Goal: Feedback & Contribution: Contribute content

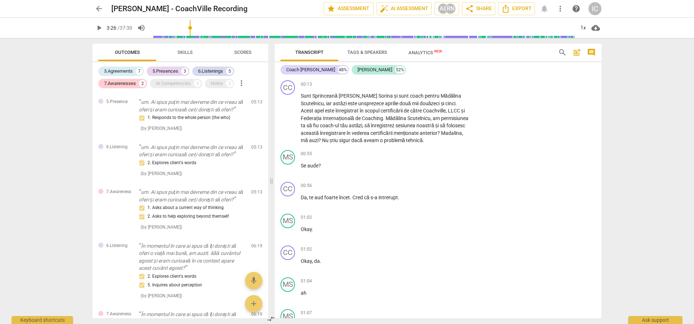
click at [100, 27] on span "play_arrow" at bounding box center [99, 27] width 9 height 9
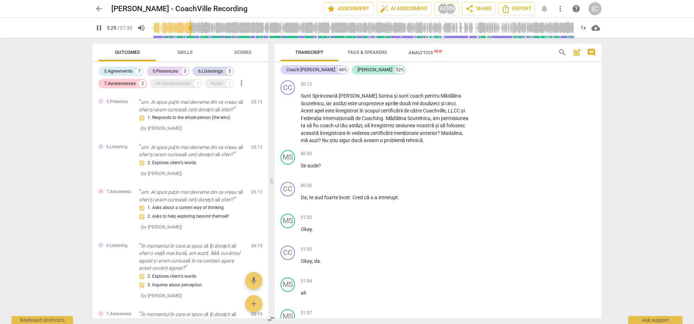
click at [181, 26] on input "range" at bounding box center [363, 27] width 424 height 23
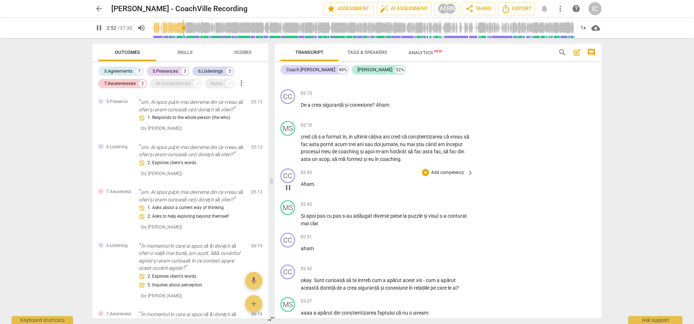
scroll to position [547, 0]
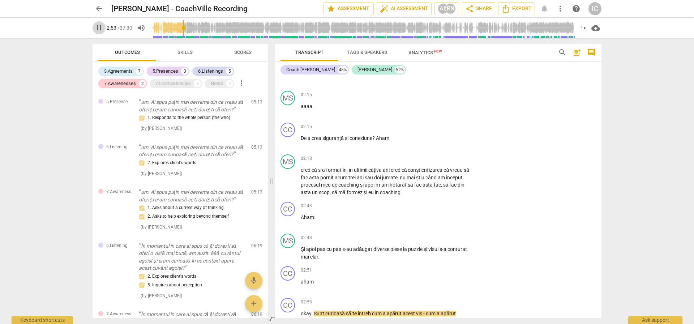
click at [99, 29] on span "pause" at bounding box center [99, 27] width 9 height 9
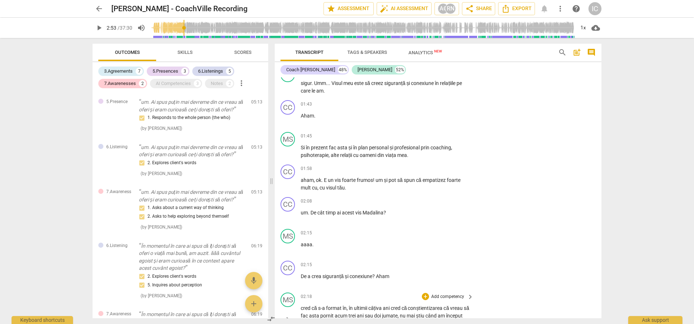
scroll to position [327, 0]
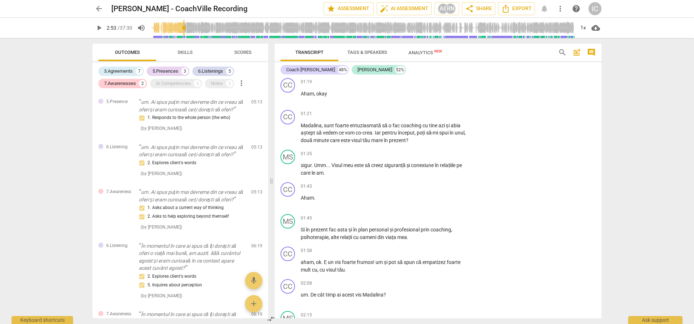
click at [97, 22] on button "play_arrow" at bounding box center [98, 27] width 13 height 13
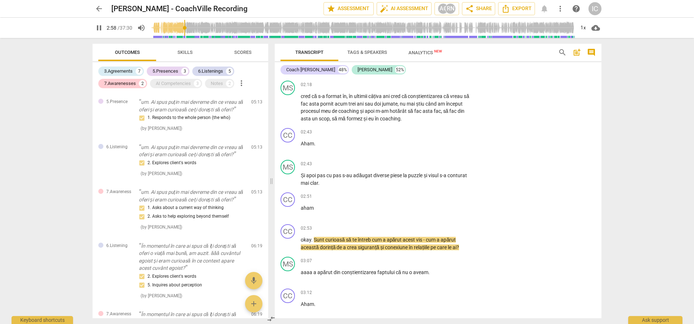
scroll to position [645, 0]
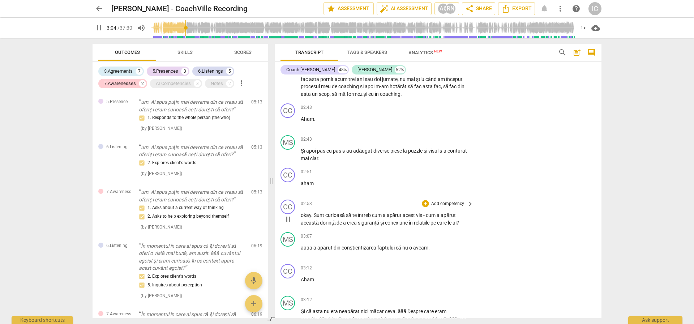
click at [442, 205] on p "Add competency" at bounding box center [447, 204] width 34 height 7
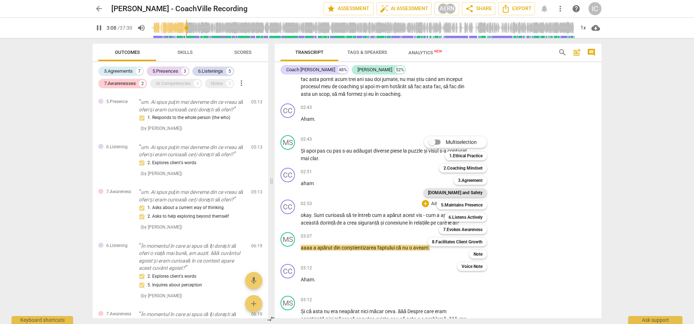
click at [466, 189] on b "[DOMAIN_NAME] and Safety" at bounding box center [455, 192] width 55 height 9
type input "188"
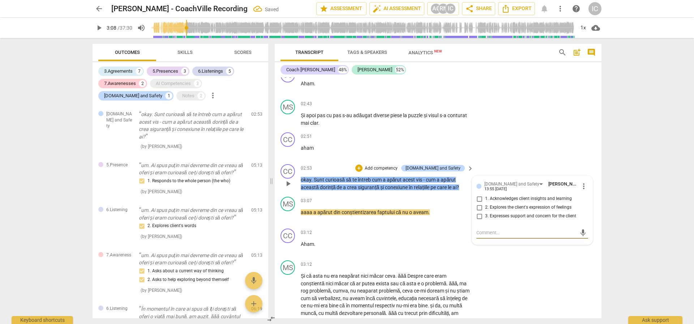
scroll to position [647, 0]
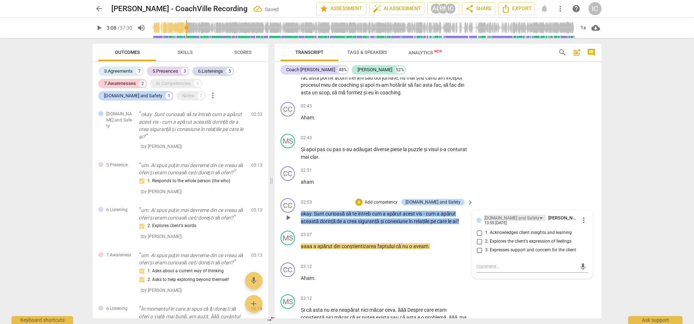
click at [518, 219] on div "[DOMAIN_NAME] and Safety" at bounding box center [514, 218] width 61 height 6
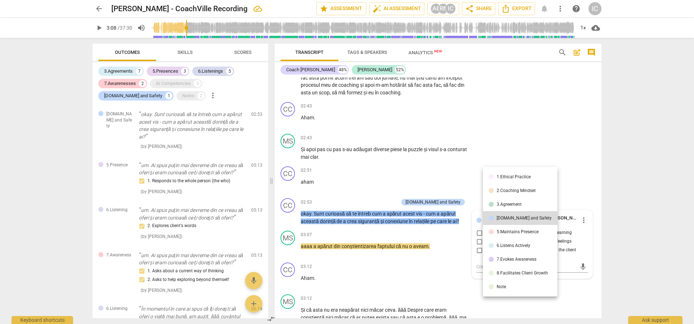
click at [519, 236] on li "5.Maintains Presence" at bounding box center [520, 232] width 74 height 14
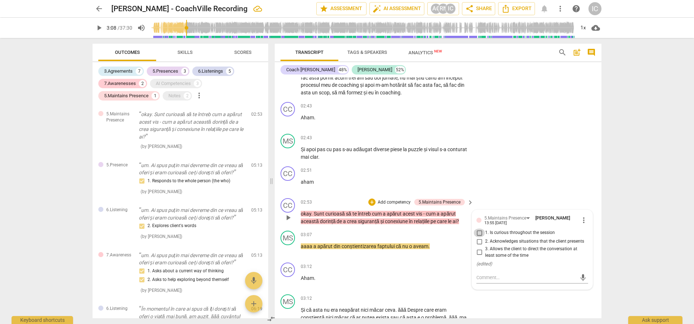
click at [479, 232] on input "1. Is curious throughout the session" at bounding box center [479, 232] width 12 height 9
checkbox input "true"
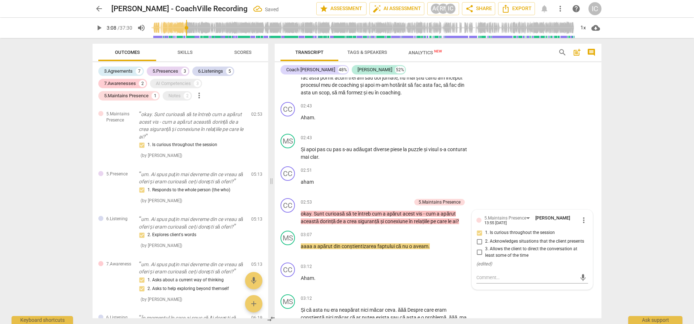
click at [102, 30] on span "play_arrow" at bounding box center [99, 27] width 9 height 9
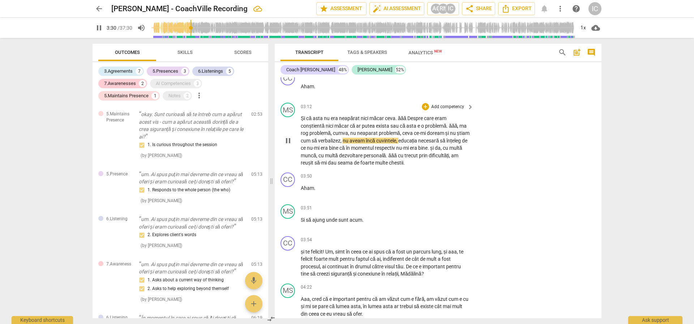
scroll to position [845, 0]
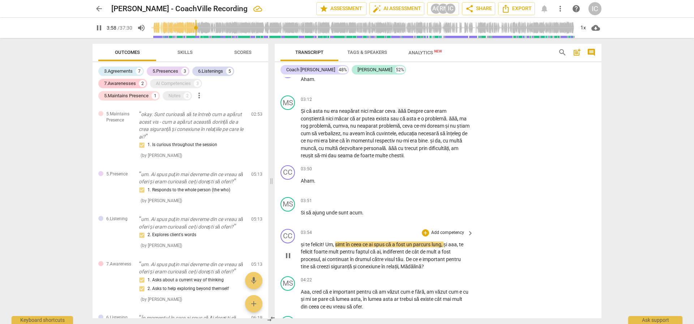
click at [290, 253] on span "pause" at bounding box center [288, 255] width 9 height 9
click at [452, 237] on div "03:54 + Add competency keyboard_arrow_right și te felicit ! Um , simt în ceea c…" at bounding box center [387, 250] width 173 height 42
click at [453, 234] on p "Add competency" at bounding box center [447, 232] width 34 height 7
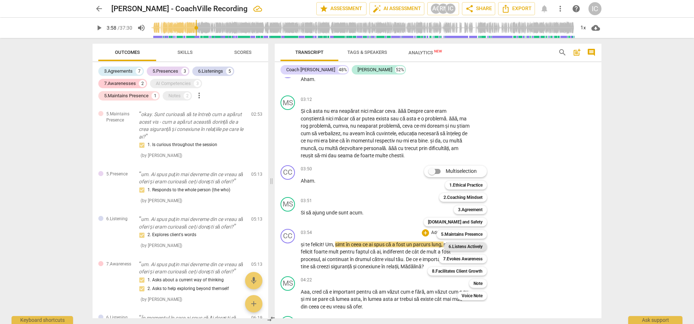
click at [476, 244] on b "6.Listens Actively" at bounding box center [465, 246] width 34 height 9
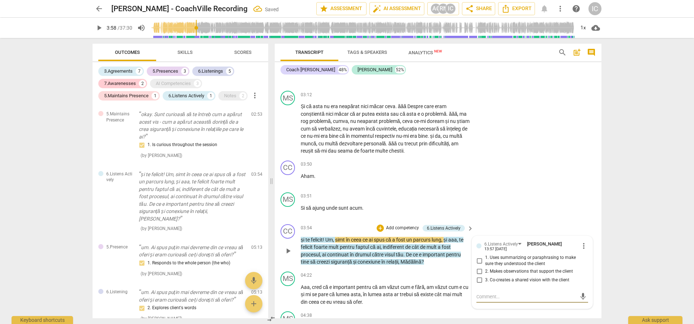
scroll to position [852, 0]
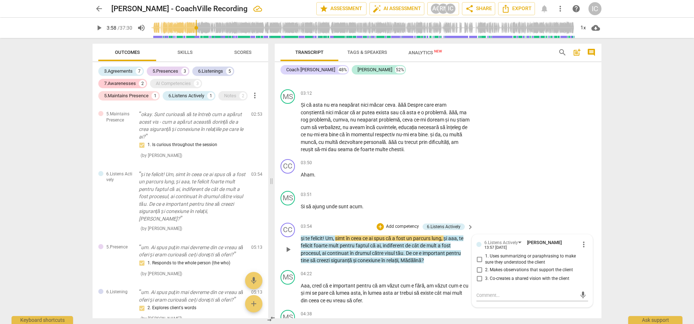
click at [463, 228] on div "+ Add competency 6.Listens Actively keyboard_arrow_right" at bounding box center [424, 227] width 99 height 8
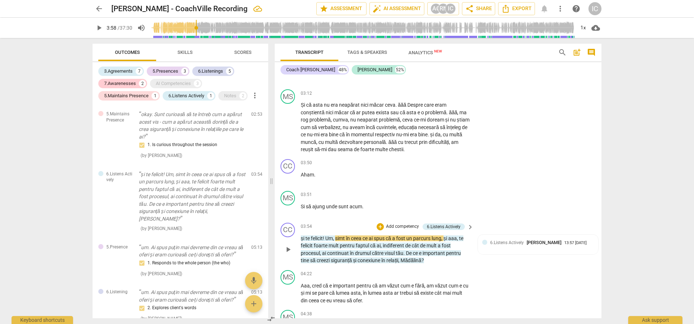
click at [470, 224] on span "keyboard_arrow_right" at bounding box center [470, 227] width 9 height 9
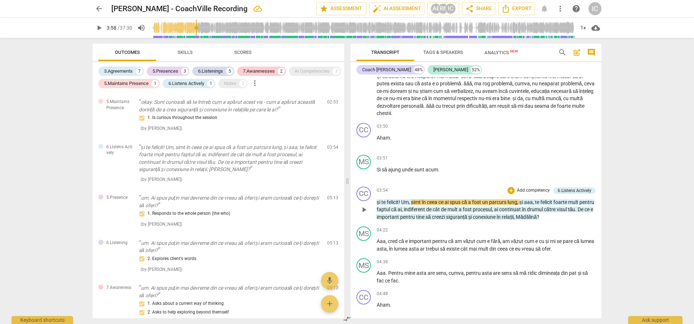
scroll to position [831, 0]
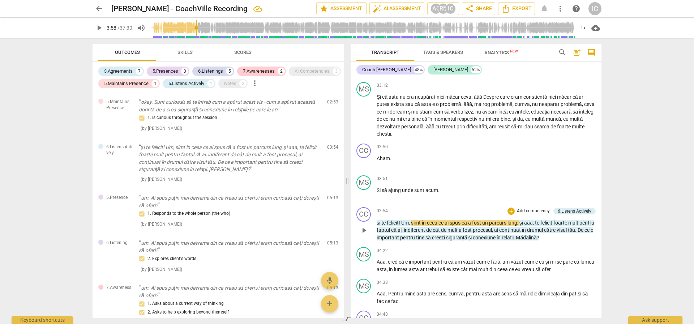
click at [566, 214] on div "+ Add competency 6.Listens Actively" at bounding box center [551, 211] width 88 height 8
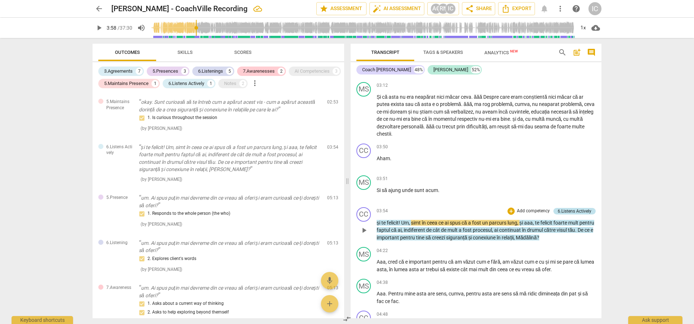
click at [567, 214] on div "6.Listens Actively" at bounding box center [574, 211] width 34 height 7
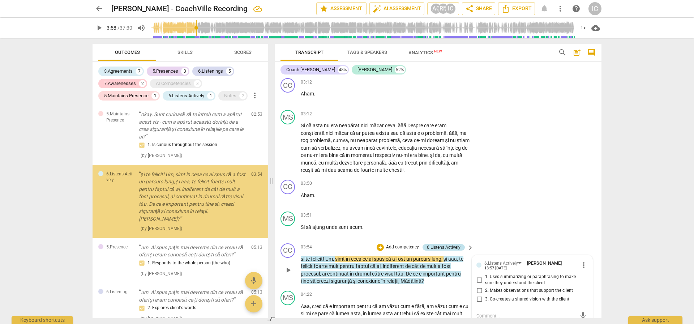
scroll to position [963, 0]
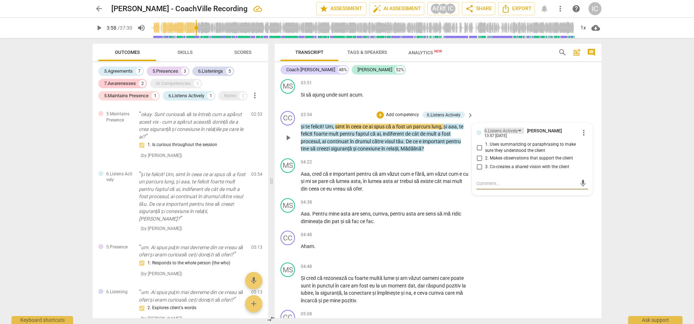
click at [503, 128] on div "6.Listens Actively" at bounding box center [501, 131] width 34 height 7
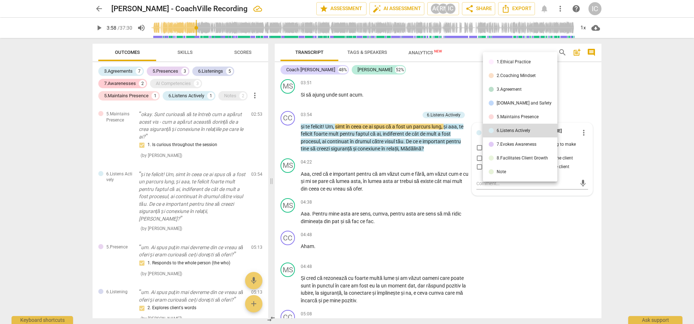
click at [512, 112] on li "5.Maintains Presence" at bounding box center [520, 117] width 74 height 14
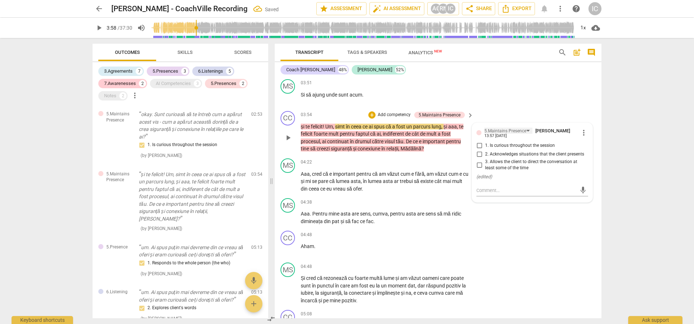
scroll to position [965, 0]
click at [516, 129] on div "5.Maintains Presence" at bounding box center [505, 129] width 42 height 7
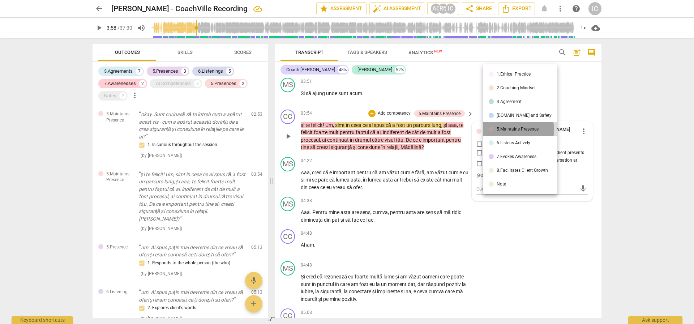
click at [516, 129] on div "5.Maintains Presence" at bounding box center [517, 129] width 42 height 4
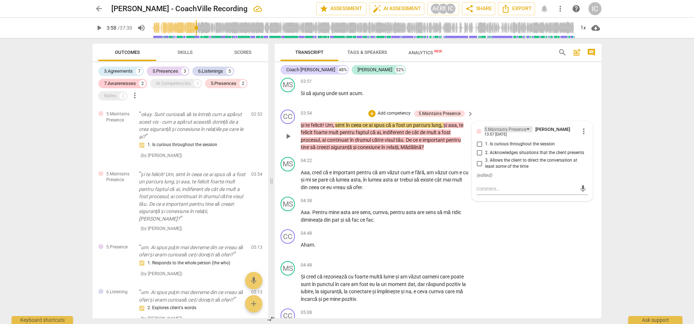
click at [508, 131] on div "5.Maintains Presence" at bounding box center [505, 129] width 42 height 7
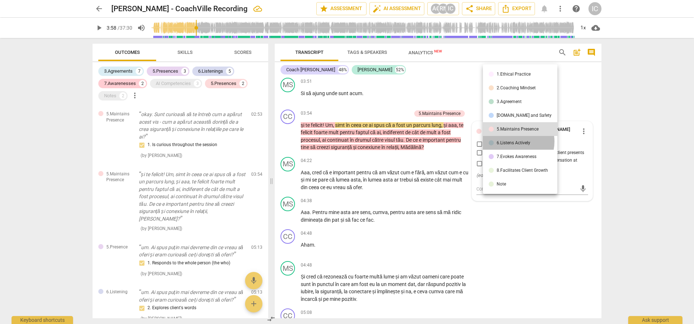
click at [512, 141] on div "6.Listens Actively" at bounding box center [513, 143] width 34 height 4
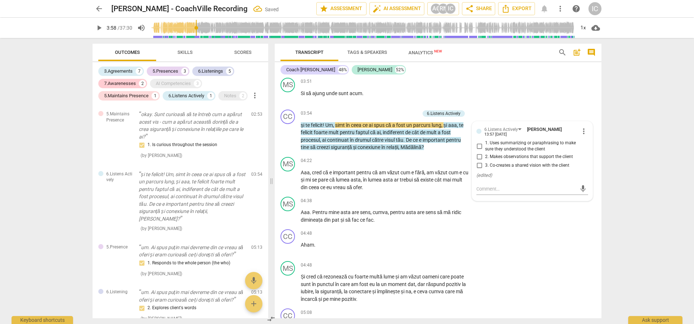
click at [97, 30] on span "play_arrow" at bounding box center [99, 27] width 9 height 9
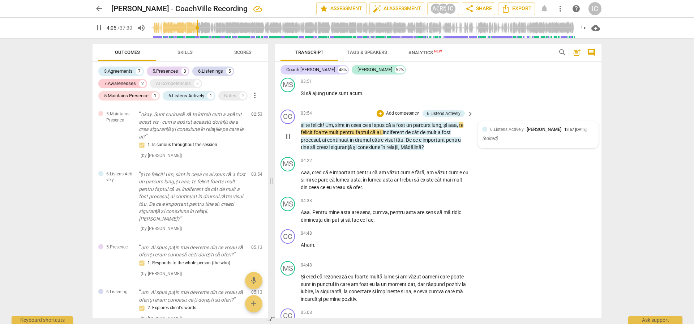
click at [512, 129] on span "6.Listens Actively" at bounding box center [507, 129] width 34 height 5
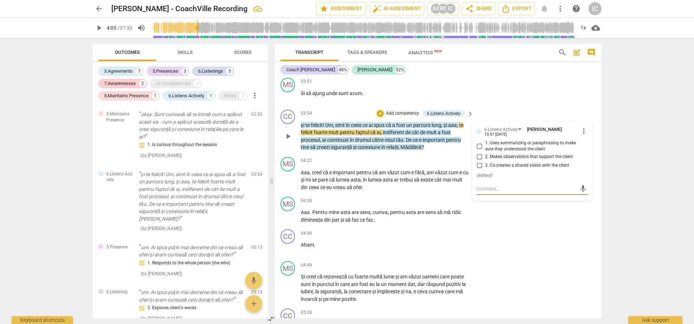
click at [98, 27] on span "play_arrow" at bounding box center [99, 27] width 9 height 9
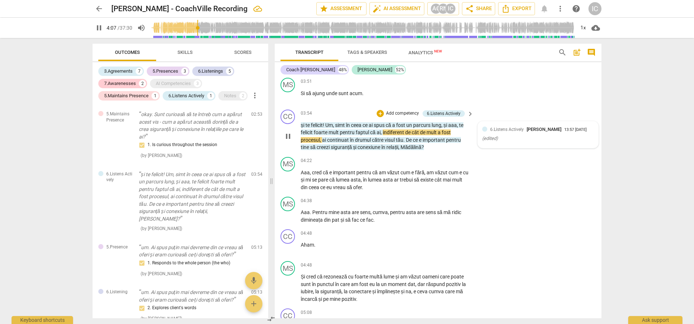
click at [505, 131] on span "6.Listens Actively" at bounding box center [507, 129] width 34 height 5
type input "247"
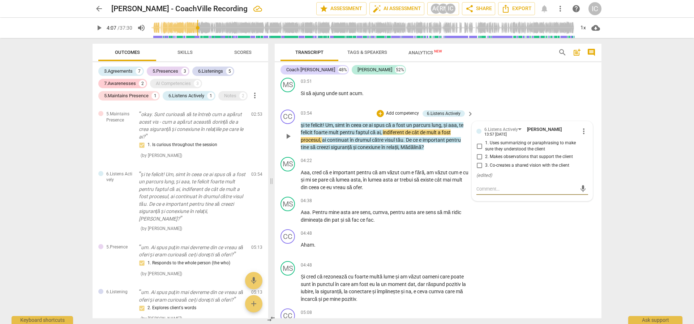
click at [504, 143] on span "1. Uses summarizing or paraphrasing to make sure they understood the client" at bounding box center [535, 146] width 100 height 13
click at [485, 143] on input "1. Uses summarizing or paraphrasing to make sure they understood the client" at bounding box center [479, 146] width 12 height 9
click at [504, 143] on span "1. Uses summarizing or paraphrasing to make sure they understood the client" at bounding box center [535, 146] width 100 height 13
click at [485, 143] on input "1. Uses summarizing or paraphrasing to make sure they understood the client" at bounding box center [479, 146] width 12 height 9
click at [507, 127] on div "6.Listens Actively" at bounding box center [501, 129] width 34 height 7
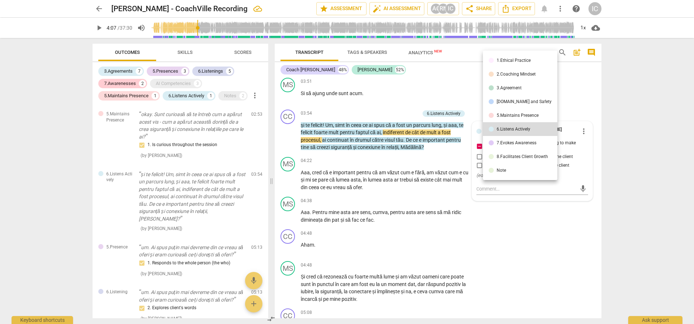
click at [507, 127] on div "6.Listens Actively" at bounding box center [513, 129] width 34 height 4
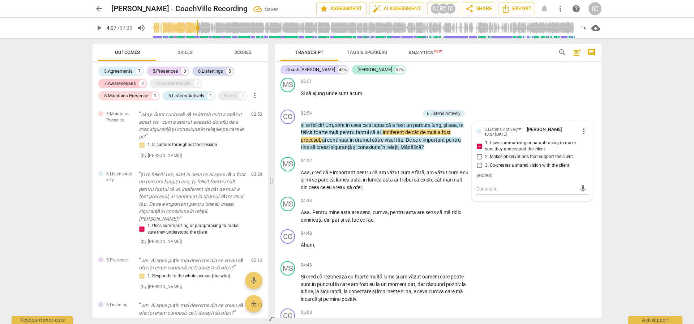
click at [476, 145] on input "1. Uses summarizing or paraphrasing to make sure they understood the client" at bounding box center [479, 146] width 12 height 9
click at [475, 143] on input "1. Uses summarizing or paraphrasing to make sure they understood the client" at bounding box center [479, 146] width 12 height 9
checkbox input "true"
click at [103, 28] on span "play_arrow" at bounding box center [99, 27] width 9 height 9
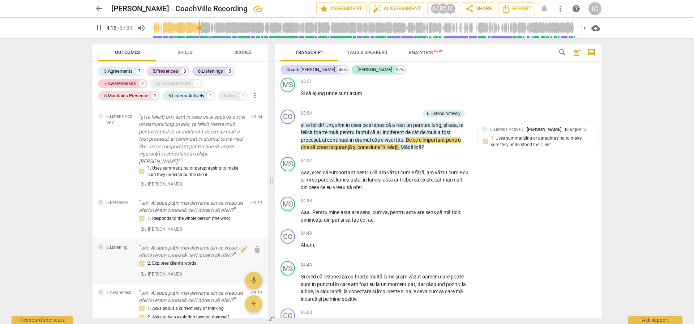
scroll to position [0, 0]
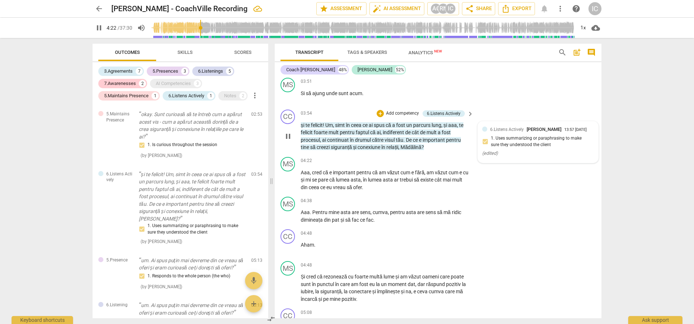
click at [496, 128] on span "6.Listens Actively" at bounding box center [507, 129] width 34 height 5
type input "263"
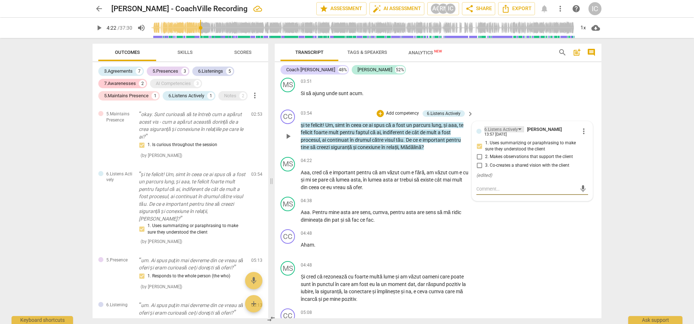
click at [514, 130] on div "6.Listens Actively" at bounding box center [501, 129] width 34 height 7
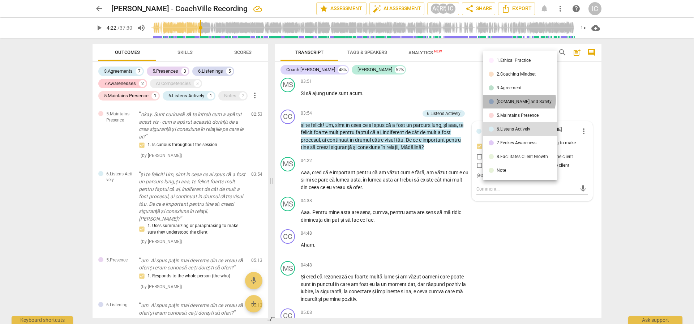
click at [518, 100] on div "[DOMAIN_NAME] and Safety" at bounding box center [523, 101] width 55 height 4
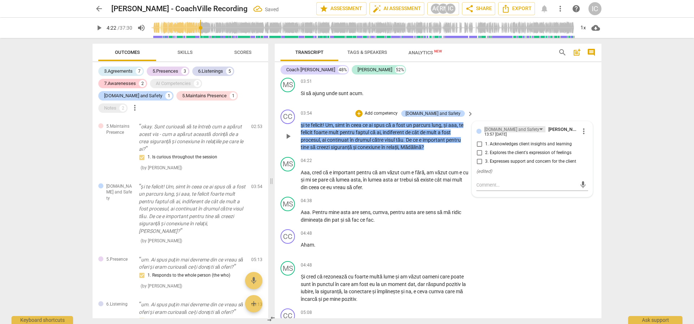
click at [508, 128] on div "[DOMAIN_NAME] and Safety" at bounding box center [511, 129] width 55 height 7
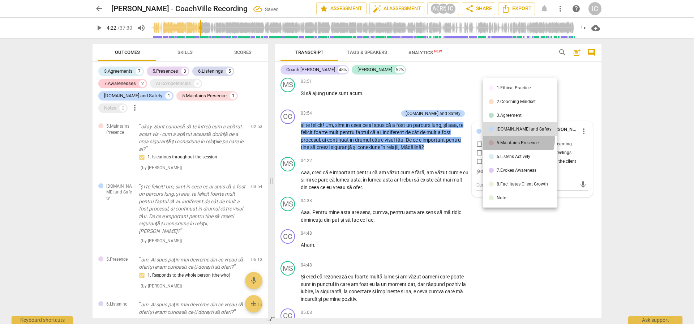
click at [513, 139] on li "5.Maintains Presence" at bounding box center [520, 143] width 74 height 14
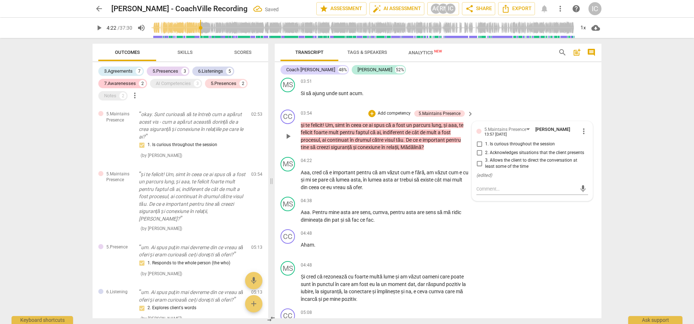
click at [511, 144] on span "1. Is curious throughout the session" at bounding box center [520, 144] width 70 height 7
click at [485, 144] on input "1. Is curious throughout the session" at bounding box center [479, 144] width 12 height 9
checkbox input "true"
click at [102, 26] on span "play_arrow" at bounding box center [99, 27] width 9 height 9
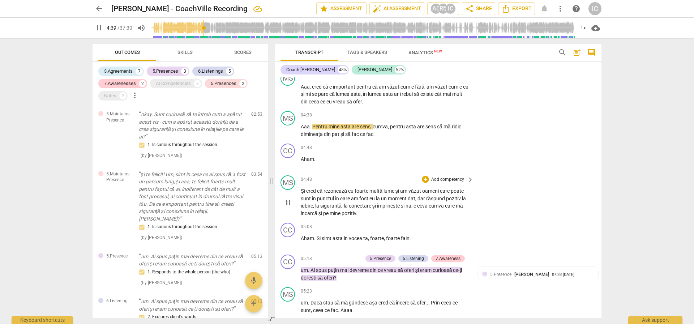
scroll to position [1051, 0]
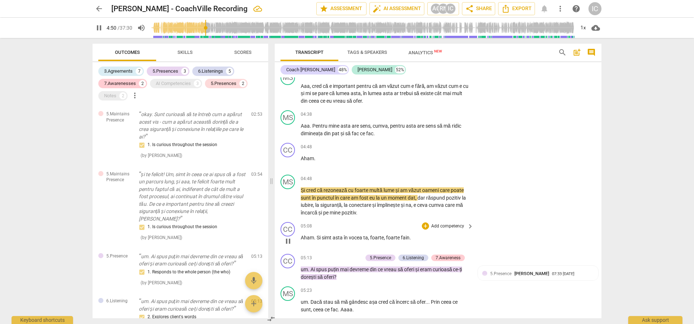
click at [442, 227] on p "Add competency" at bounding box center [447, 226] width 34 height 7
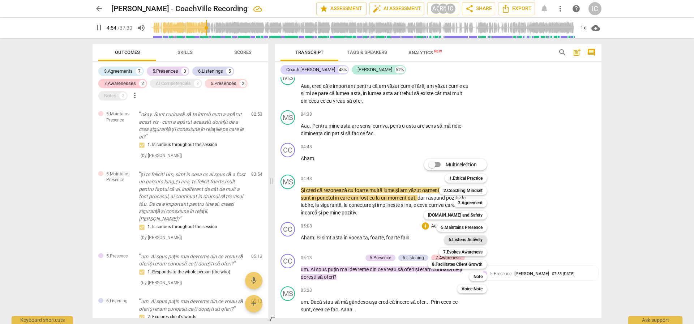
click at [462, 240] on b "6.Listens Actively" at bounding box center [465, 239] width 34 height 9
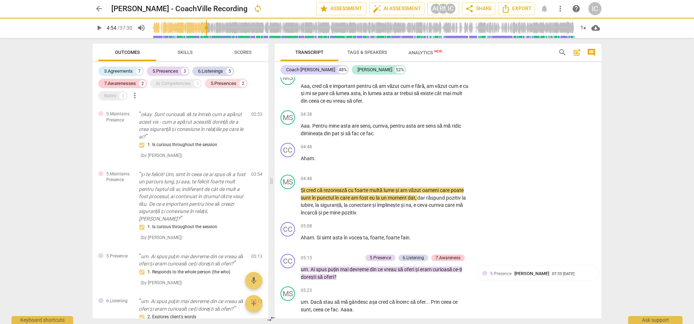
type input "294"
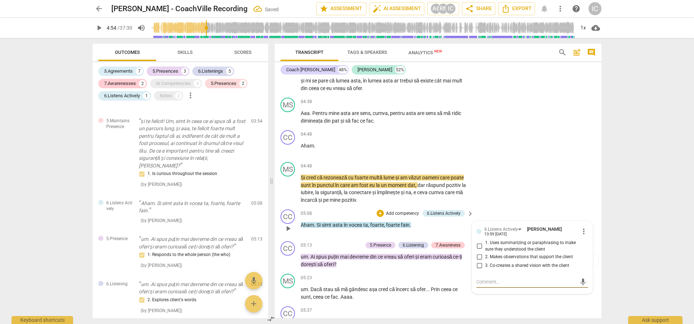
scroll to position [1062, 0]
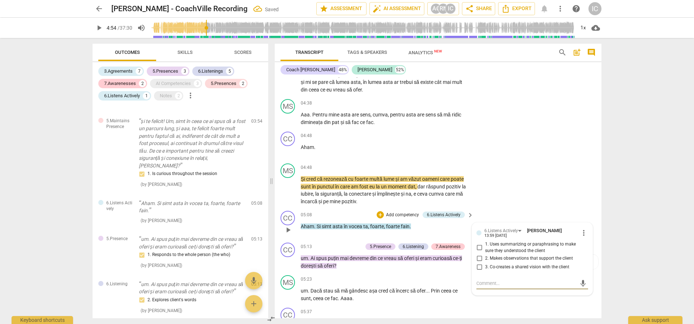
click at [512, 227] on div "6.Listens Actively [PERSON_NAME]" at bounding box center [524, 230] width 80 height 7
click at [585, 234] on span "more_vert" at bounding box center [583, 232] width 9 height 9
click at [492, 278] on div at bounding box center [347, 162] width 694 height 324
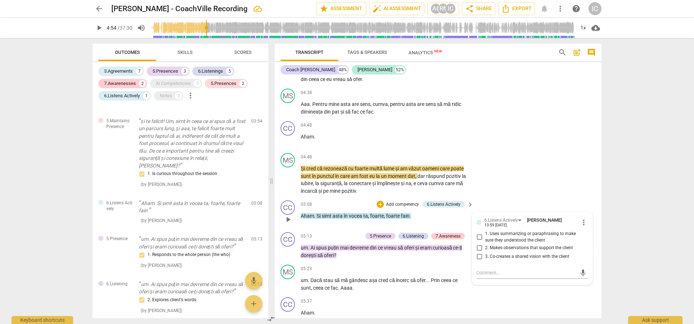
scroll to position [1073, 0]
click at [508, 218] on div "6.Listens Actively" at bounding box center [501, 219] width 34 height 7
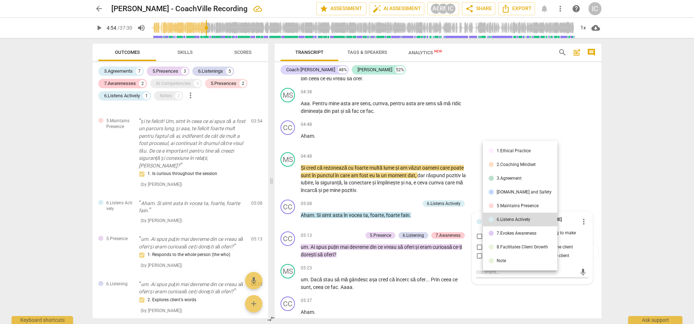
click at [510, 231] on div "7.Evokes Awareness" at bounding box center [516, 233] width 40 height 4
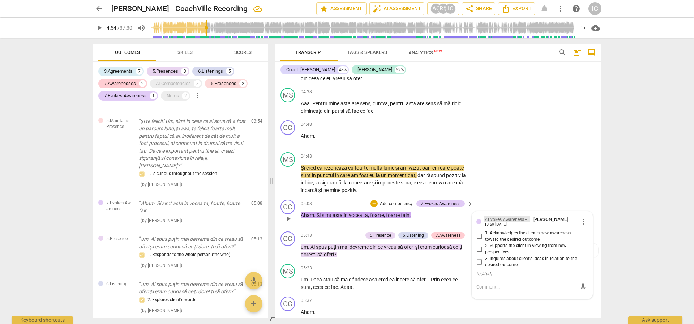
click at [510, 221] on div "7.Evokes Awareness" at bounding box center [504, 219] width 40 height 7
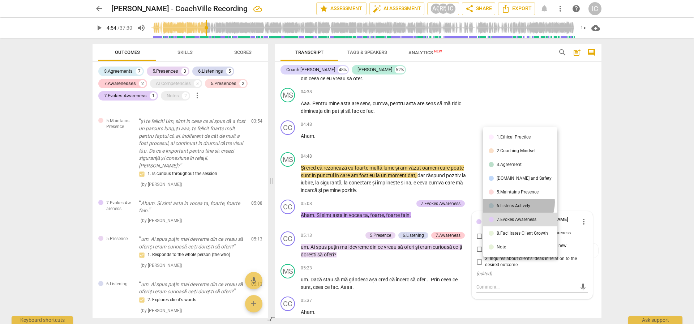
click at [514, 202] on li "6.Listens Actively" at bounding box center [520, 206] width 74 height 14
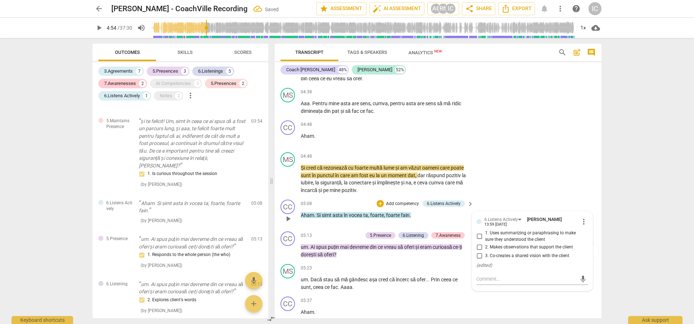
click at [490, 273] on div "mic" at bounding box center [532, 278] width 112 height 16
click at [490, 283] on div "mic" at bounding box center [532, 279] width 112 height 12
click at [489, 277] on textarea at bounding box center [526, 278] width 100 height 7
type textarea "o"
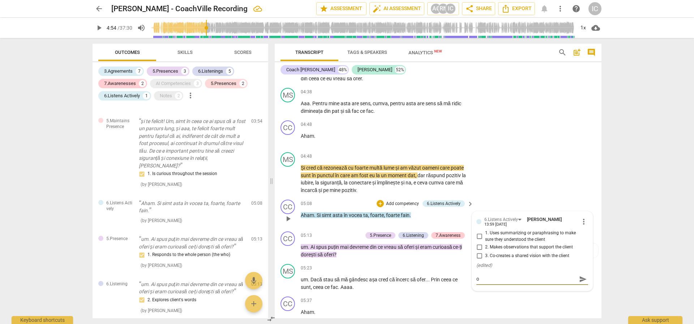
type textarea "ob"
type textarea "obs"
type textarea "obse"
type textarea "obser"
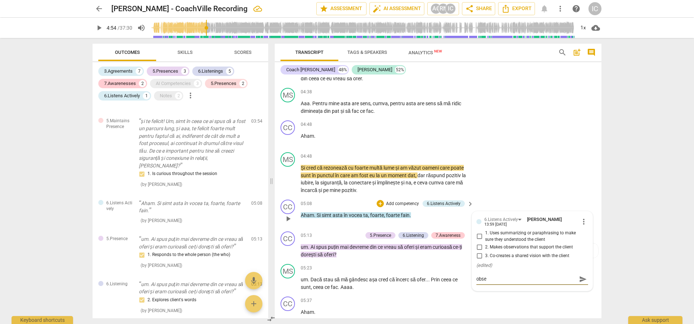
type textarea "obser"
type textarea "observ"
type textarea "observa"
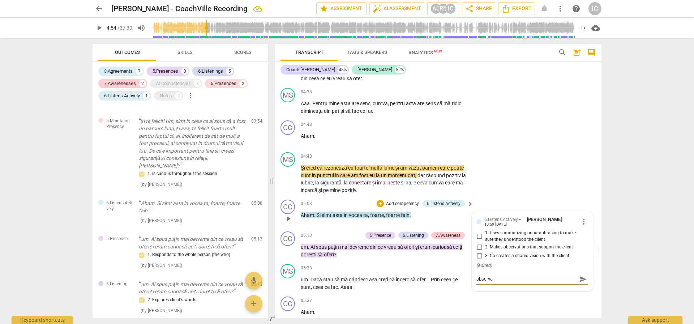
type textarea "observă"
type textarea "observă s"
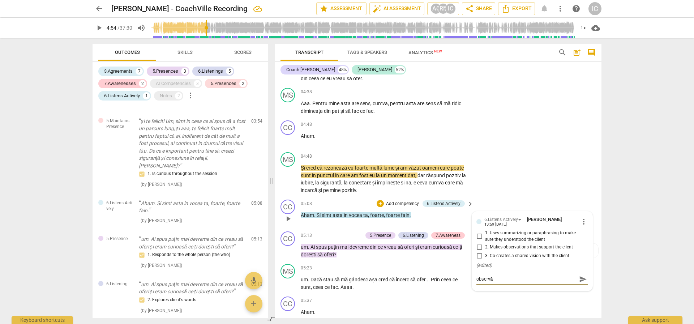
type textarea "observă s"
type textarea "observă sc"
type textarea "observă sch"
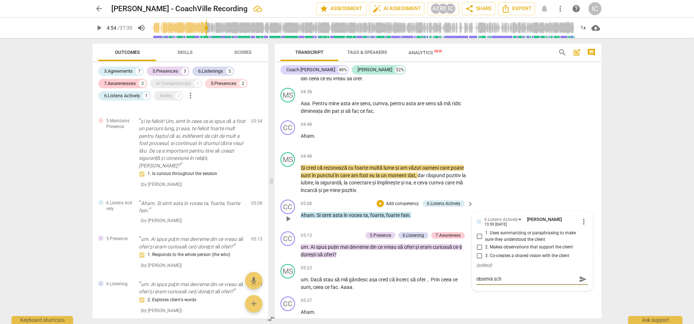
type textarea "observă schi"
type textarea "observă schim"
type textarea "observă schimb"
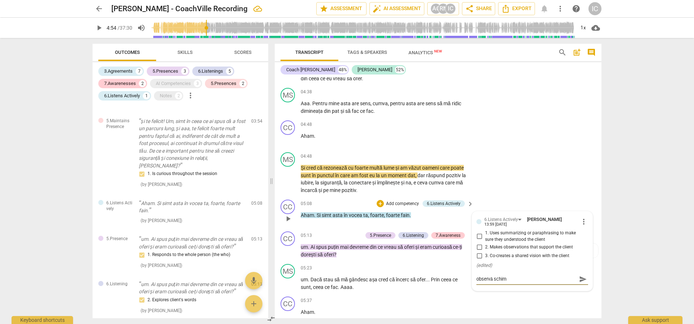
type textarea "observă schimb"
type textarea "observă schimba"
type textarea "observă schimbar"
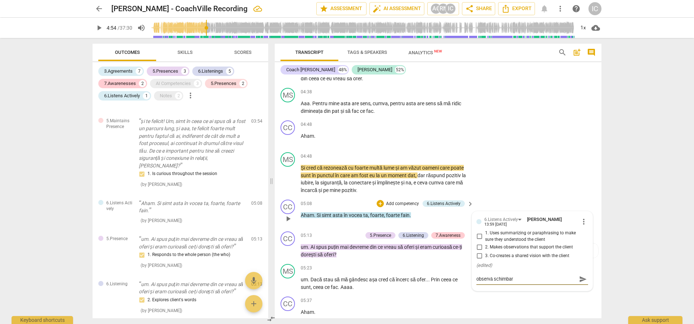
type textarea "observă schimbari"
type textarea "observă schimbaril"
type textarea "observă schimbarile"
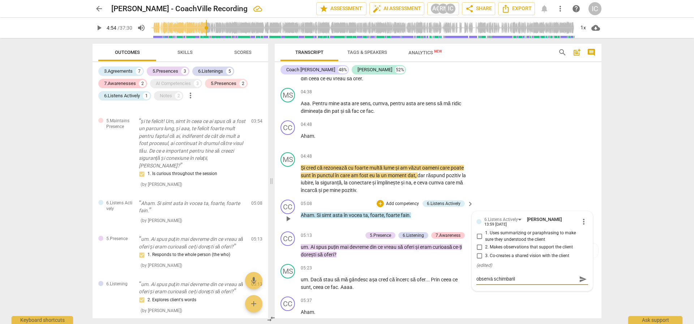
type textarea "observă schimbarile"
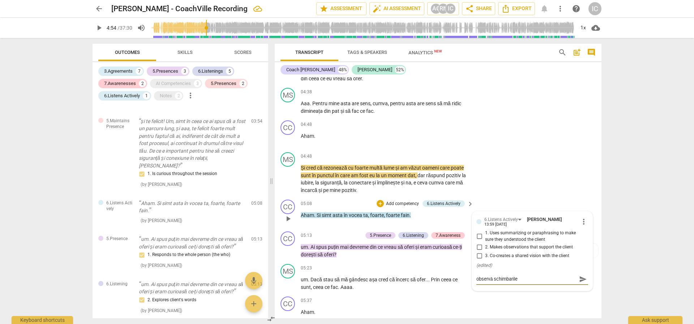
type textarea "observă schimbaril"
type textarea "observă schimbari"
type textarea "observă schimbar"
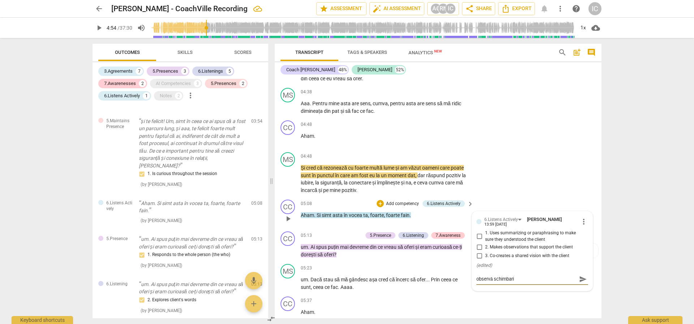
type textarea "observă schimbar"
type textarea "observă schimba"
type textarea "observă schimb"
type textarea "observă schimba"
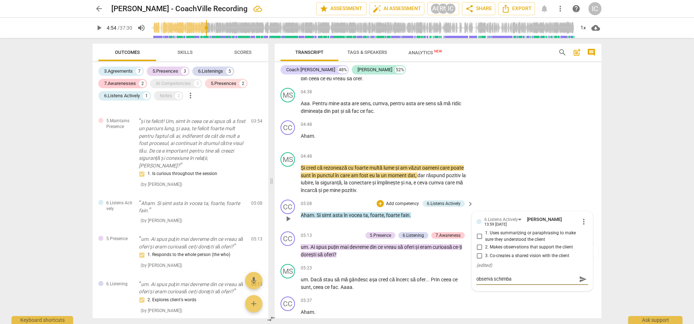
type textarea "observă schimbaș"
type textarea "observă schimba"
type textarea "observă schimb"
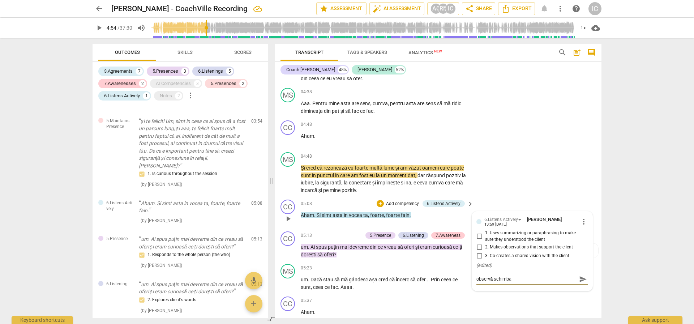
type textarea "observă schimb"
type textarea "observă schimba"
type textarea "observă schimbă"
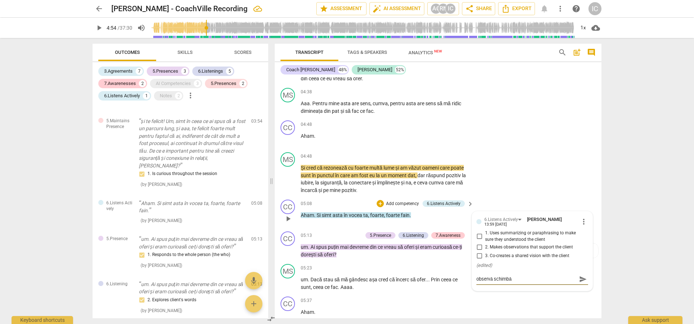
type textarea "observă schimbăr"
type textarea "observă schimbărl"
type textarea "observă schimbăr"
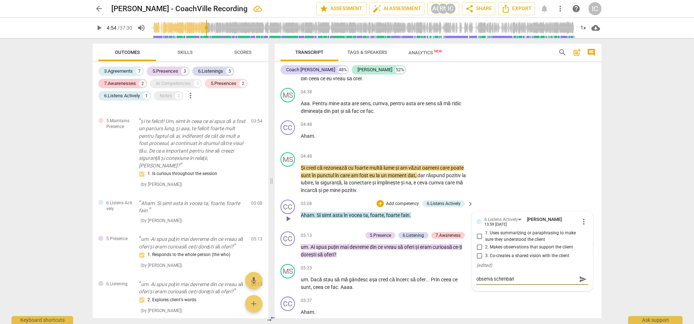
type textarea "observă schimbăr"
type textarea "observă schimbări"
type textarea "observă schimbăril"
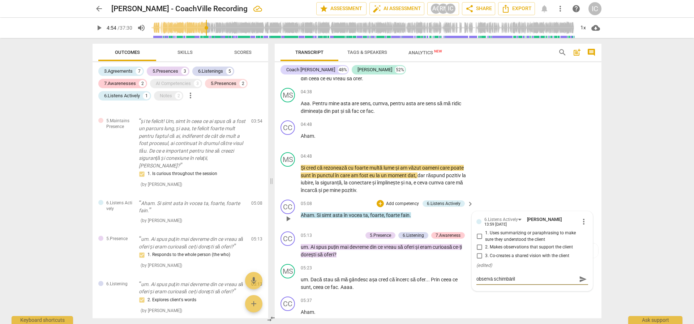
type textarea "observă schimbările"
type textarea "observă schimbările d"
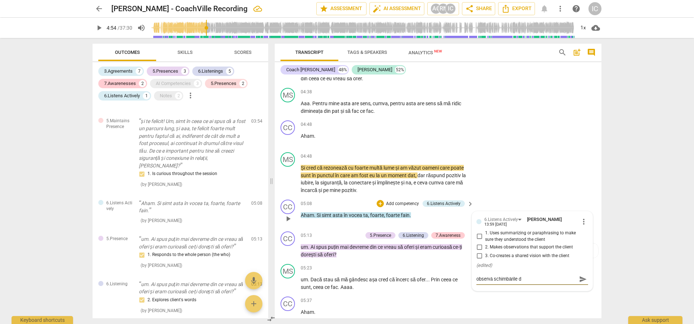
type textarea "observă schimbările d"
type textarea "observă schimbările de"
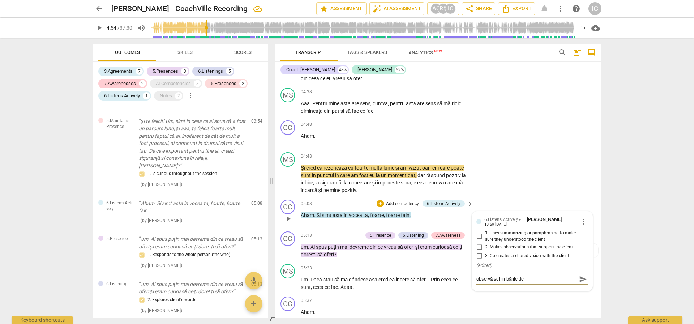
type textarea "observă schimbările de"
type textarea "observă schimbările de t"
type textarea "observă schimbările de to"
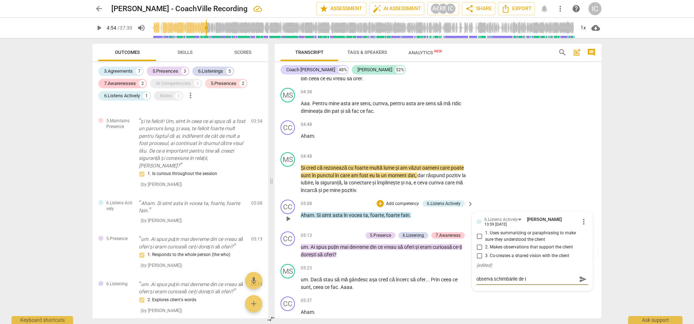
type textarea "observă schimbările de to"
type textarea "observă schimbările de ton"
type textarea "observă schimbările de tona"
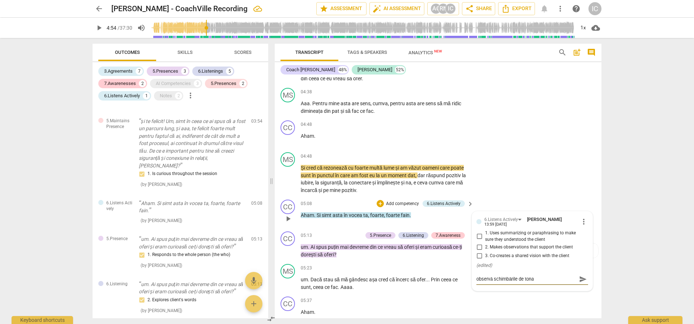
type textarea "observă schimbările de tonal"
type textarea "observă schimbările de tonali"
type textarea "observă schimbările de tonalit"
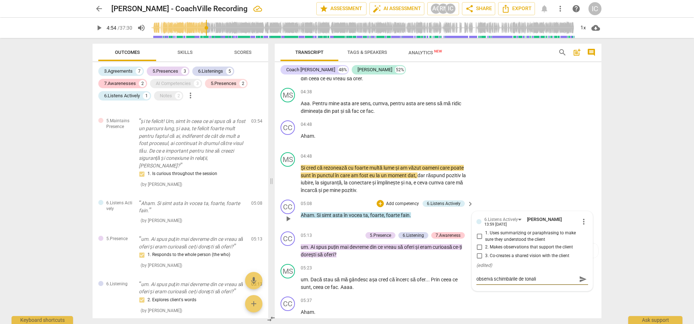
type textarea "observă schimbările de tonalit"
type textarea "observă schimbările de tonalita"
type textarea "observă schimbările de tonalitae"
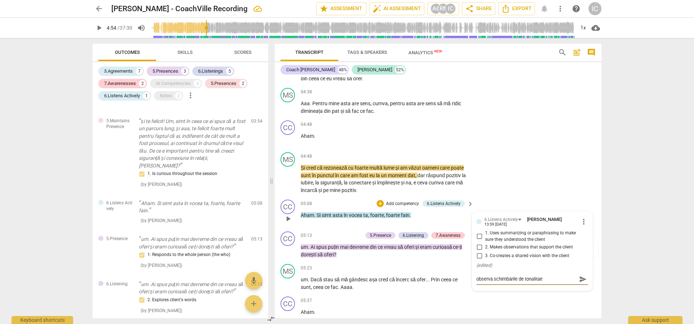
type textarea "observă schimbările de tonalita"
type textarea "observă schimbările de tonalitat"
type textarea "observă schimbările de tonalitate"
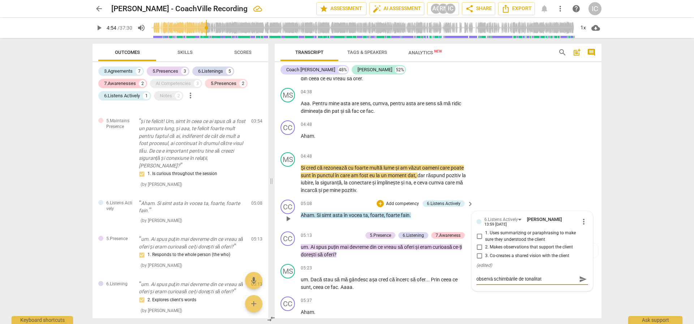
type textarea "observă schimbările de tonalitate"
type textarea "observă schimbările de tonalitate s"
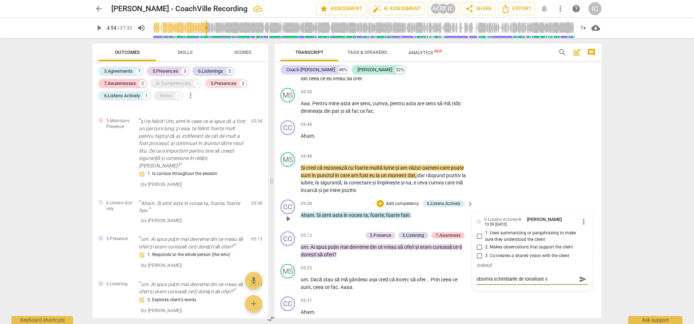
type textarea "observă schimbările de tonalitate ș"
type textarea "observă schimbările de tonalitate și"
type textarea "observă schimbările de tonalitate și d"
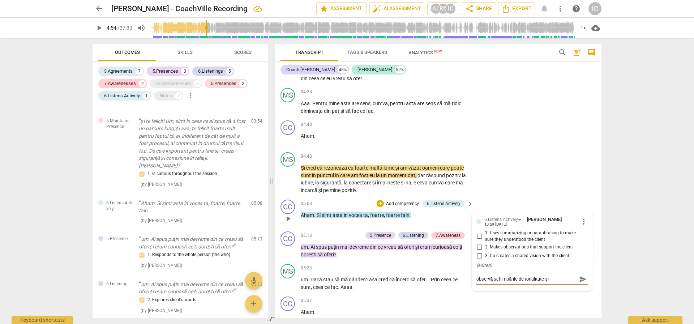
type textarea "observă schimbările de tonalitate și d"
type textarea "observă schimbările de tonalitate și de"
type textarea "observă schimbările de tonalitate și de e"
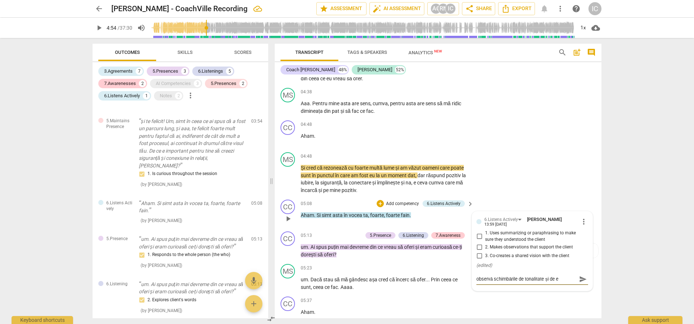
type textarea "observă schimbările de tonalitate și de en"
type textarea "observă schimbările de tonalitate și de ene"
type textarea "observă schimbările de tonalitate și de ener"
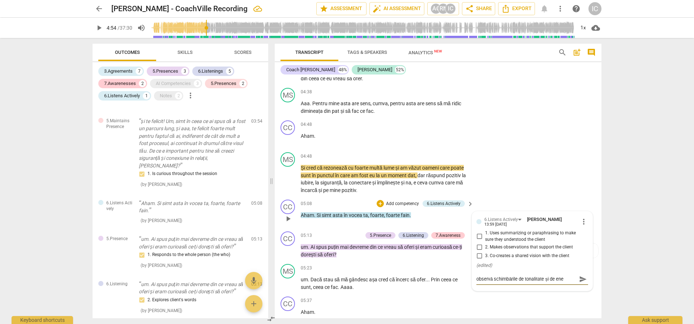
type textarea "observă schimbările de tonalitate și de ener"
type textarea "observă schimbările de tonalitate și de eneri"
type textarea "observă schimbările de tonalitate și de ener"
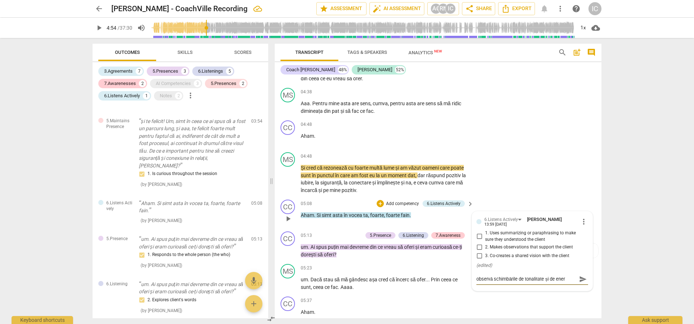
type textarea "observă schimbările de tonalitate și de enerh"
type textarea "observă schimbările de tonalitate și de enerhi"
type textarea "observă schimbările de tonalitate și de enerhie"
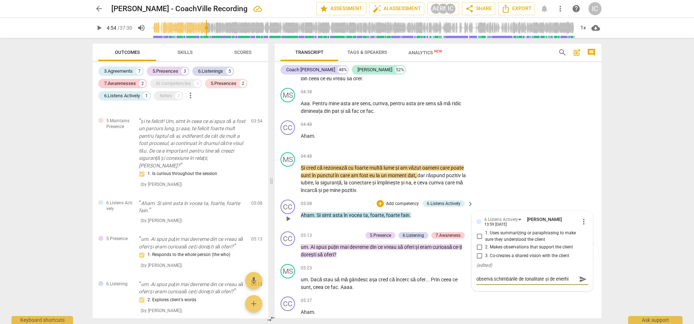
type textarea "observă schimbările de tonalitate și de enerhie"
type textarea "observă schimbările de tonalitate și de enerhi"
type textarea "observă schimbările de tonalitate și de enerh"
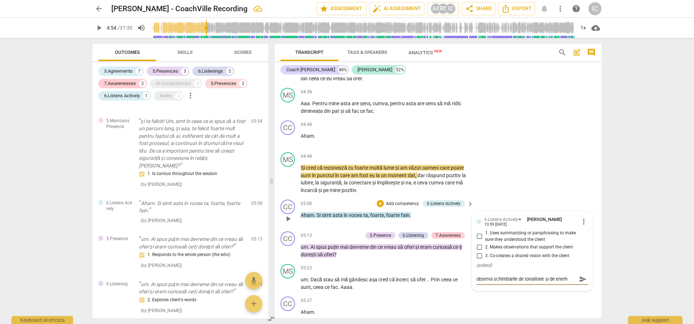
type textarea "observă schimbările de tonalitate și de ener"
type textarea "observă schimbările de tonalitate și de energ"
type textarea "observă schimbările de tonalitate și de energi"
type textarea "observă schimbările de tonalitate și de energie"
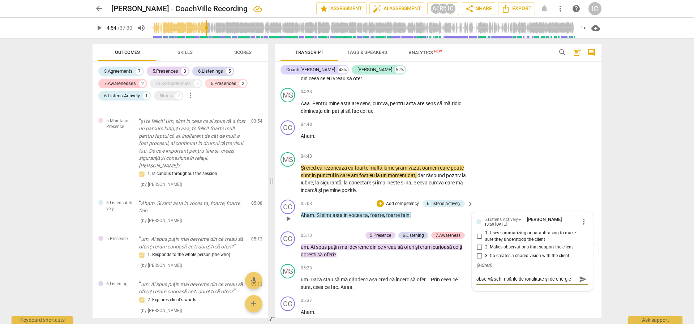
type textarea "observă schimbările de tonalitate și de energie"
click at [577, 280] on span "send" at bounding box center [582, 279] width 10 height 9
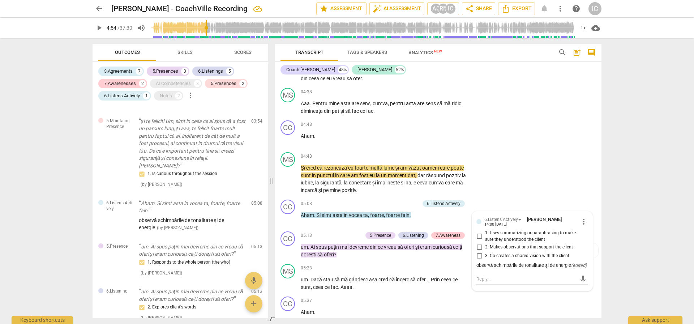
click at [95, 27] on span "play_arrow" at bounding box center [99, 27] width 9 height 9
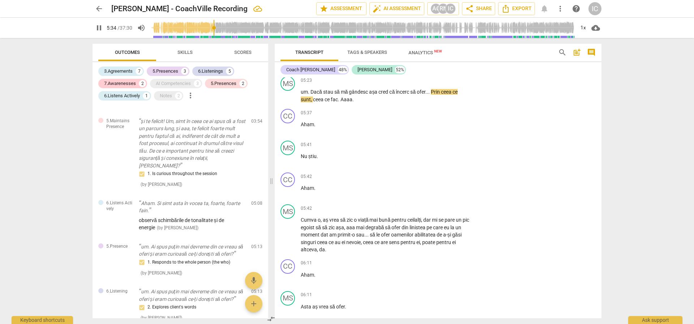
scroll to position [1285, 0]
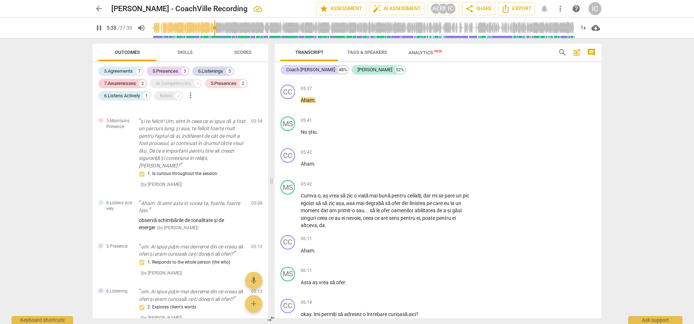
click at [96, 24] on span "pause" at bounding box center [99, 27] width 9 height 9
click at [99, 30] on span "play_arrow" at bounding box center [99, 27] width 9 height 9
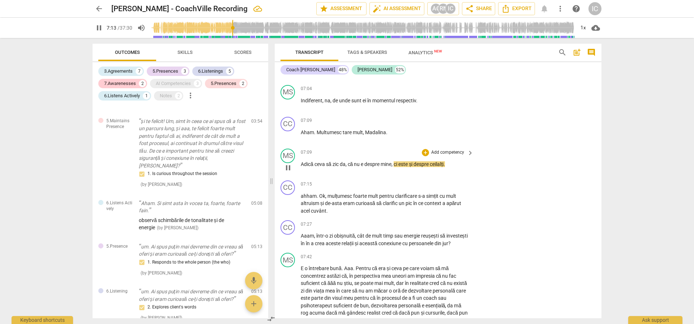
scroll to position [1748, 0]
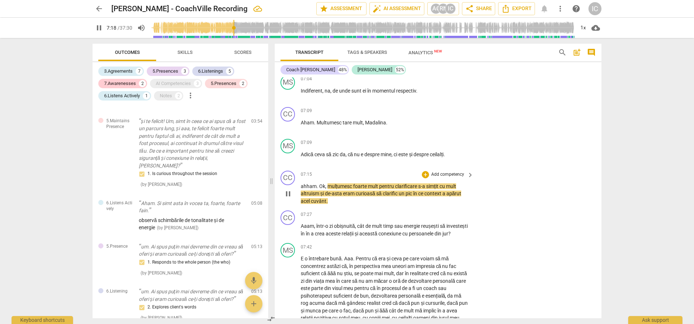
click at [455, 173] on p "Add competency" at bounding box center [447, 174] width 34 height 7
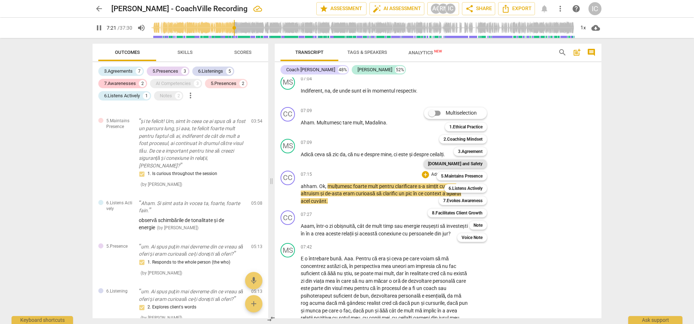
click at [464, 164] on b "[DOMAIN_NAME] and Safety" at bounding box center [455, 163] width 55 height 9
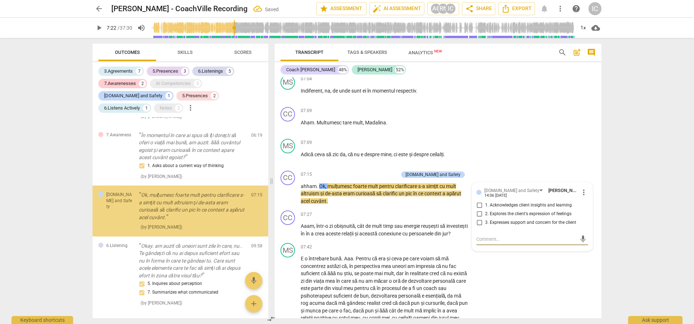
scroll to position [398, 0]
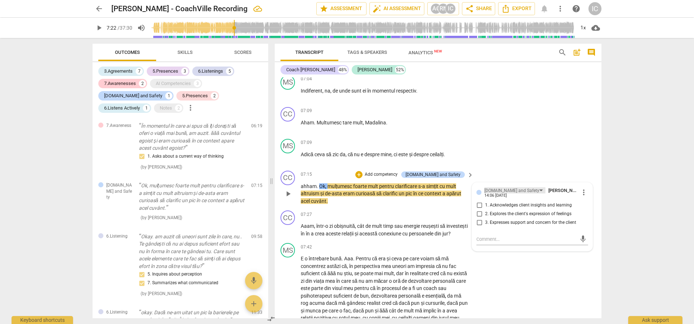
click at [497, 190] on div "[DOMAIN_NAME] and Safety" at bounding box center [511, 190] width 55 height 7
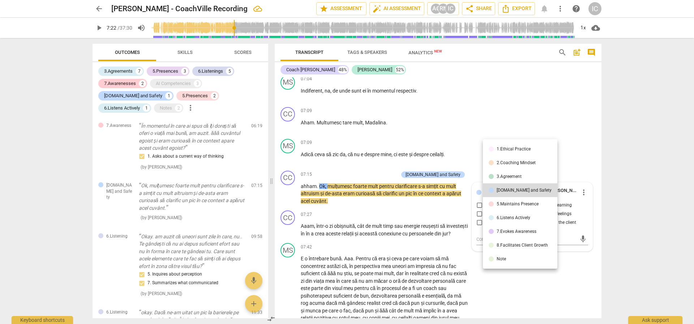
click at [498, 200] on li "5.Maintains Presence" at bounding box center [520, 204] width 74 height 14
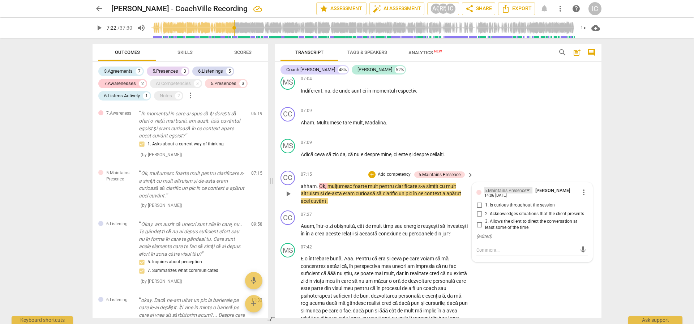
click at [494, 189] on div "5.Maintains Presence" at bounding box center [505, 190] width 42 height 7
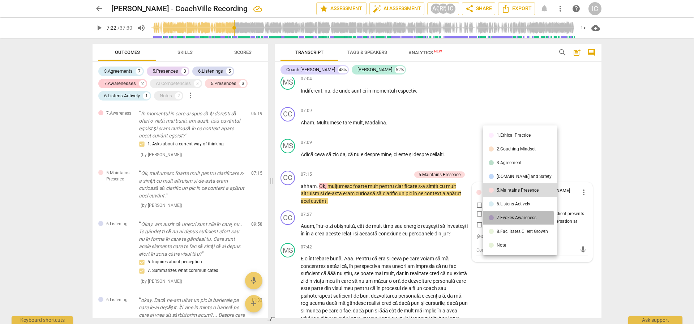
click at [497, 219] on div "7.Evokes Awareness" at bounding box center [516, 217] width 40 height 4
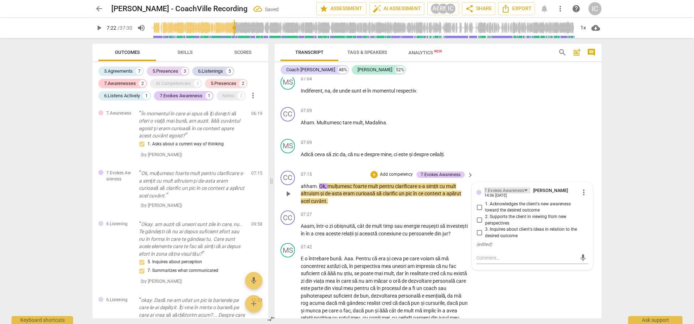
click at [512, 190] on div "7.Evokes Awareness" at bounding box center [504, 190] width 40 height 7
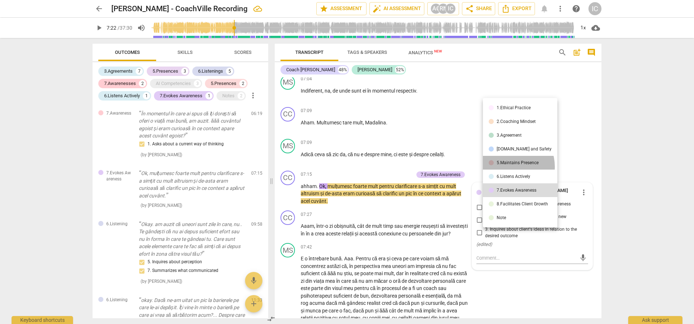
click at [509, 167] on li "5.Maintains Presence" at bounding box center [520, 163] width 74 height 14
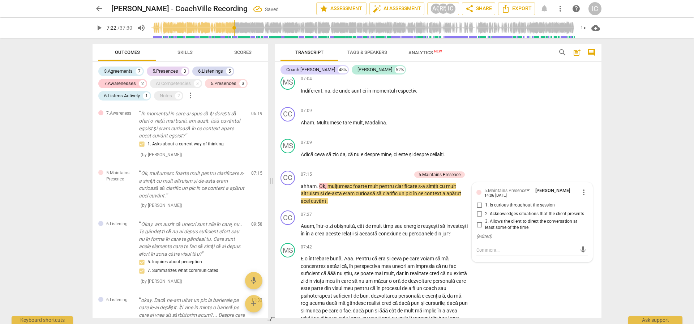
click at [509, 167] on div "MS play_arrow pause 07:09 + Add competency keyboard_arrow_right Adică ceva să z…" at bounding box center [438, 152] width 327 height 32
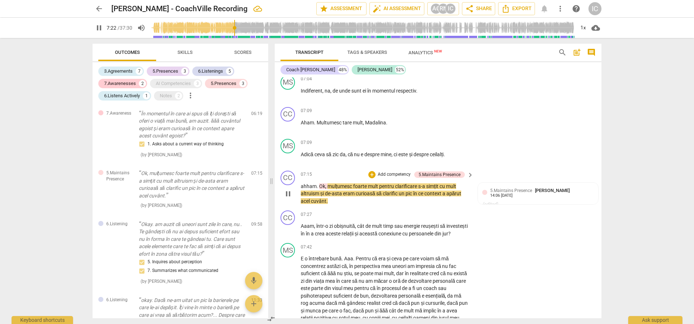
click at [369, 190] on span "curioasă" at bounding box center [366, 193] width 21 height 6
click at [514, 191] on div "5.Maintains Presence" at bounding box center [505, 190] width 42 height 7
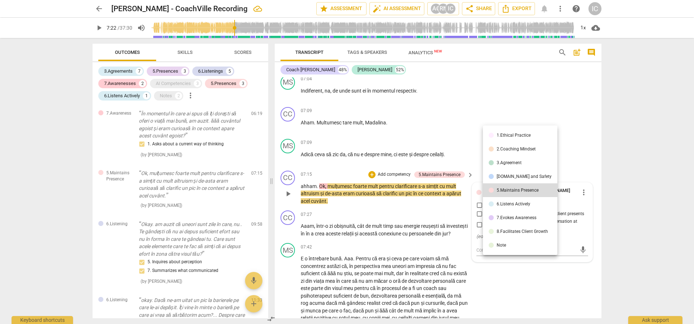
click at [514, 191] on div "5.Maintains Presence" at bounding box center [517, 190] width 42 height 4
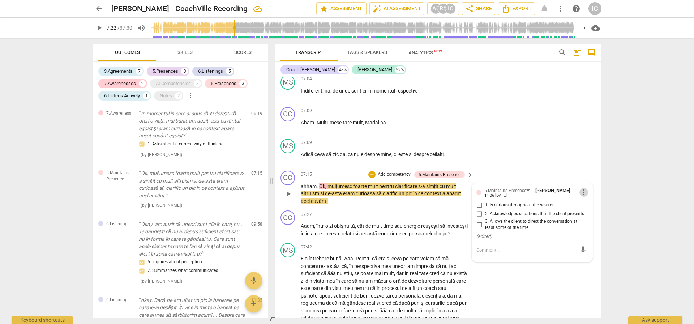
click at [584, 189] on span "more_vert" at bounding box center [583, 192] width 9 height 9
click at [586, 206] on li "Delete" at bounding box center [589, 206] width 25 height 14
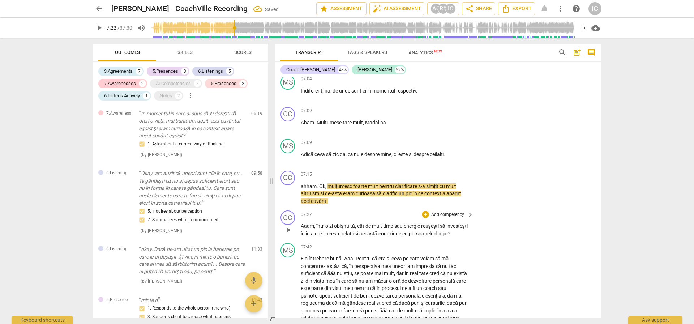
click at [370, 209] on div "CC play_arrow pause 07:27 + Add competency keyboard_arrow_right Aaam , într-o z…" at bounding box center [438, 223] width 327 height 33
click at [99, 27] on span "play_arrow" at bounding box center [99, 27] width 9 height 9
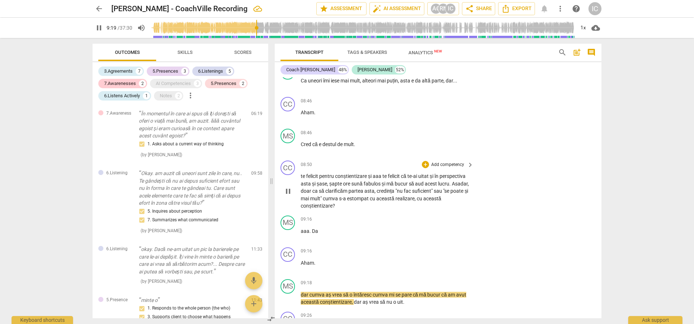
scroll to position [2062, 0]
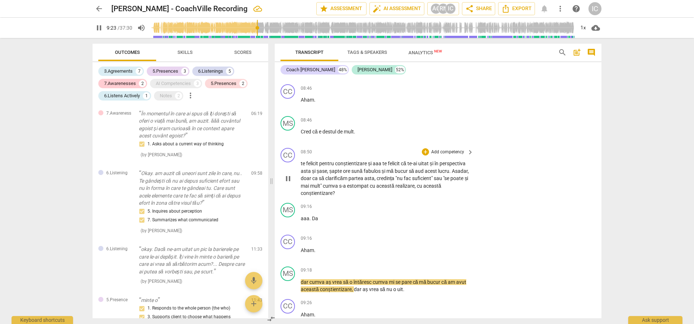
click at [286, 183] on span "pause" at bounding box center [288, 178] width 9 height 9
type input "564"
click at [447, 155] on p "Add competency" at bounding box center [447, 152] width 34 height 7
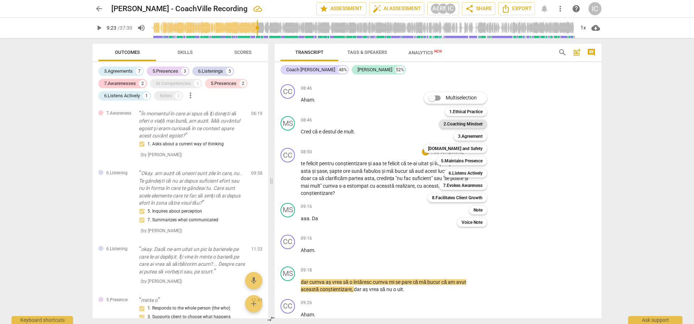
click at [467, 122] on b "2.Coaching Mindset" at bounding box center [462, 124] width 39 height 9
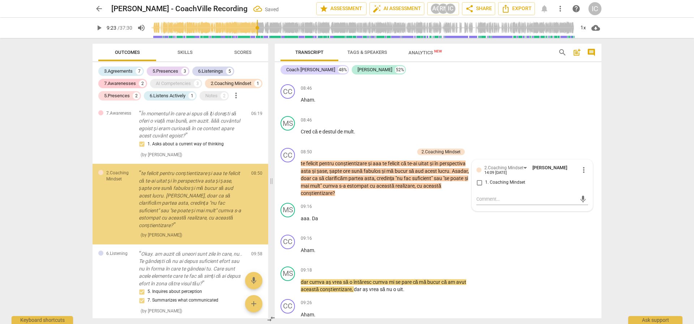
scroll to position [409, 0]
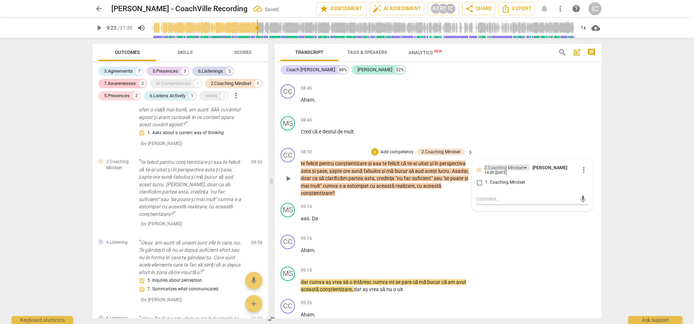
click at [500, 171] on div "2.Coaching Mindset" at bounding box center [503, 167] width 39 height 7
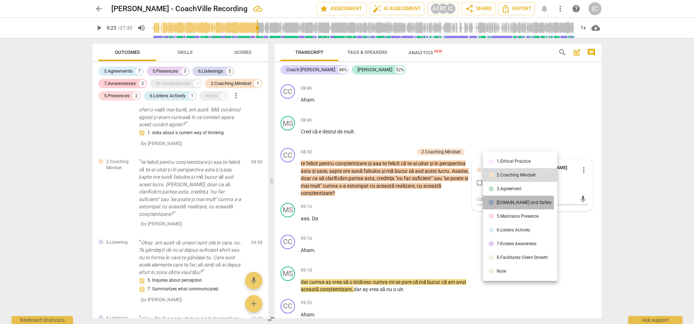
click at [506, 203] on div "[DOMAIN_NAME] and Safety" at bounding box center [523, 202] width 55 height 4
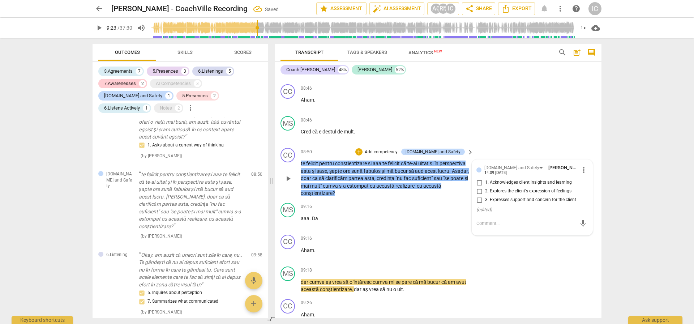
click at [508, 203] on span "3. Expresses support and concern for the client" at bounding box center [530, 200] width 91 height 7
click at [485, 204] on input "3. Expresses support and concern for the client" at bounding box center [479, 199] width 12 height 9
checkbox input "true"
click at [482, 187] on input "1. Acknowledges client insights and learning" at bounding box center [479, 182] width 12 height 9
checkbox input "true"
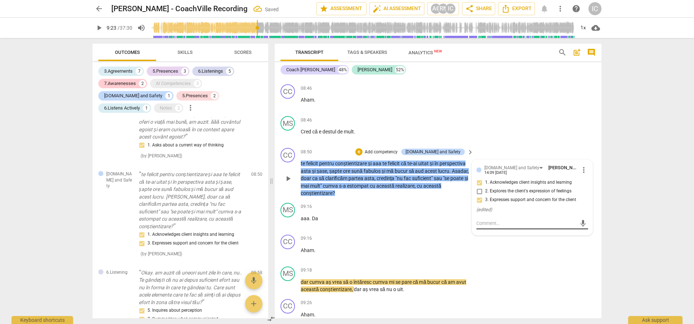
click at [500, 229] on div "mic" at bounding box center [532, 224] width 112 height 12
click at [500, 227] on textarea at bounding box center [526, 223] width 100 height 7
type textarea "A"
type textarea "Ae"
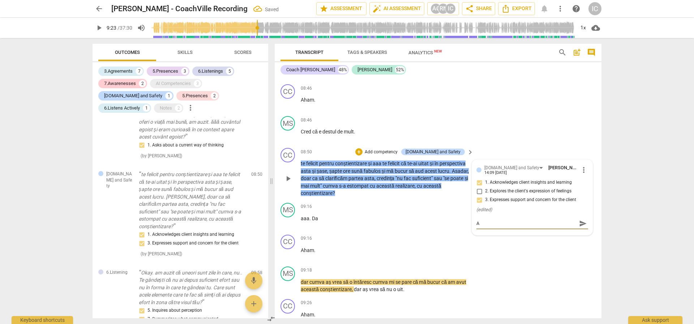
type textarea "Ae"
type textarea "Aen"
type textarea "Aent"
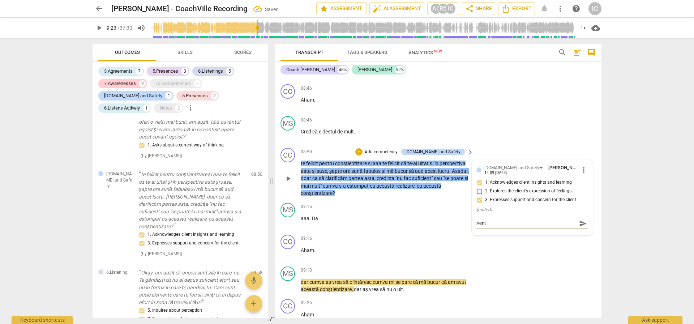
type textarea "Aen"
type textarea "Ae"
type textarea "A"
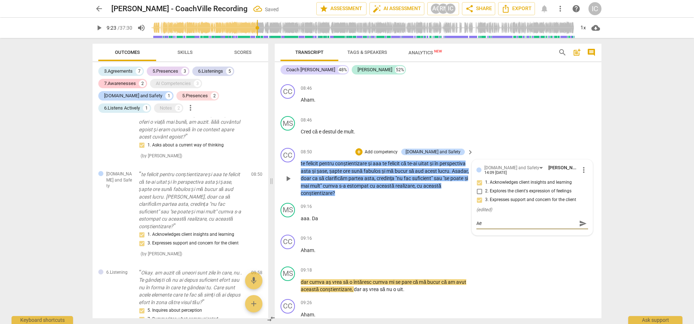
type textarea "A"
type textarea "At"
type textarea "Ate"
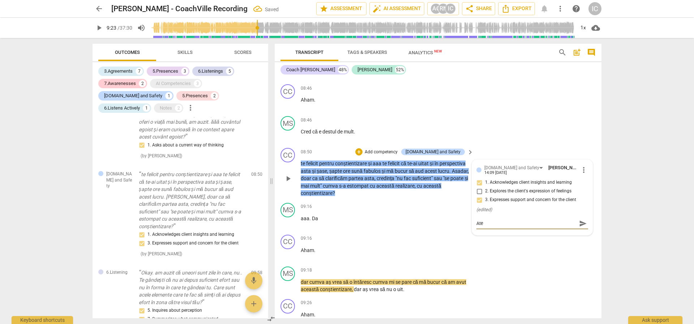
type textarea "Aten"
type textarea "Atent"
type textarea "Atenti"
type textarea "Atent"
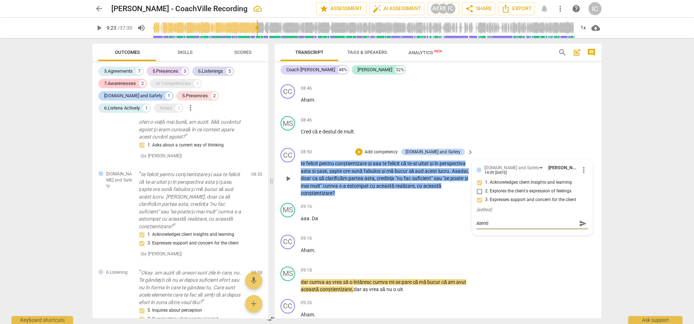
type textarea "Atent"
type textarea "Aten"
type textarea "Atent"
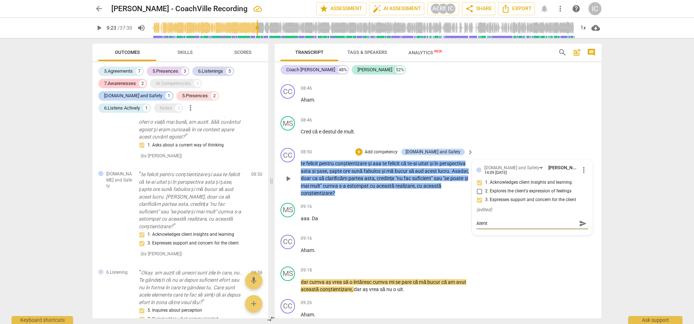
type textarea "Atenț"
type textarea "[GEOGRAPHIC_DATA]"
type textarea "Atenție"
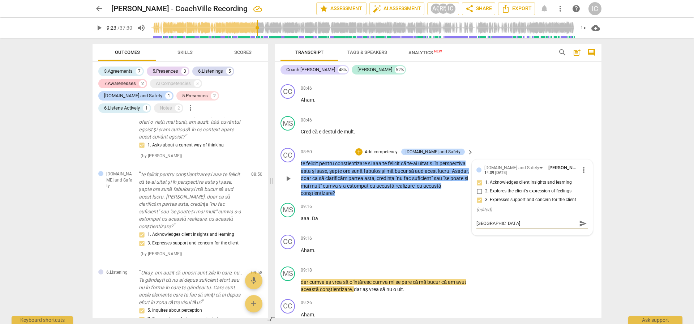
type textarea "Atenție"
type textarea "Atenție l"
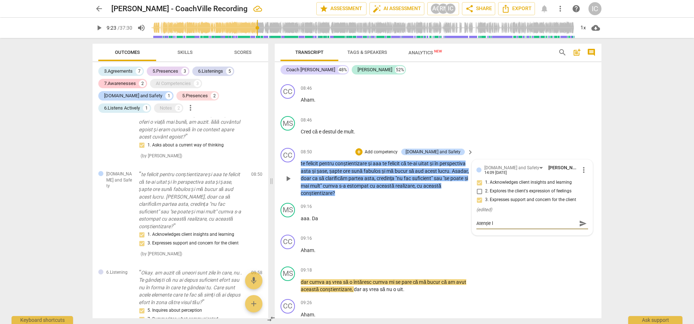
type textarea "Atenție l"
click at [580, 227] on span "send" at bounding box center [583, 223] width 8 height 8
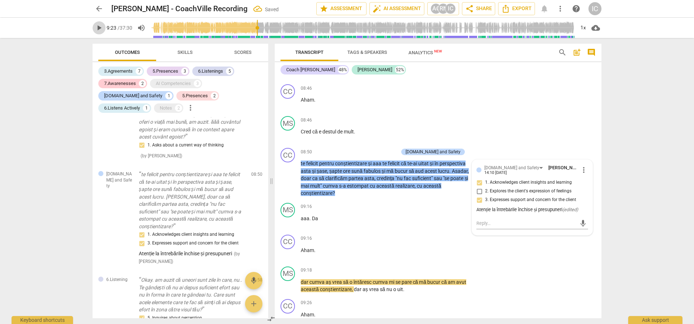
click at [101, 27] on span "play_arrow" at bounding box center [99, 27] width 9 height 9
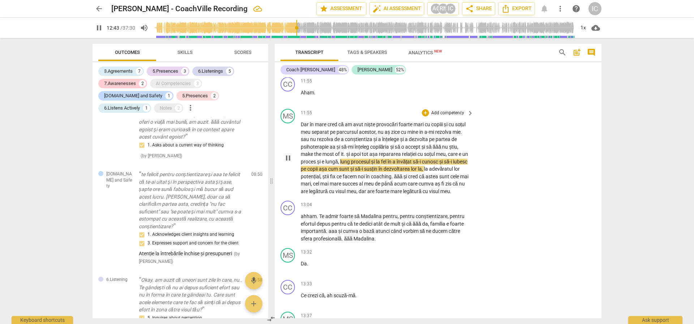
scroll to position [2718, 0]
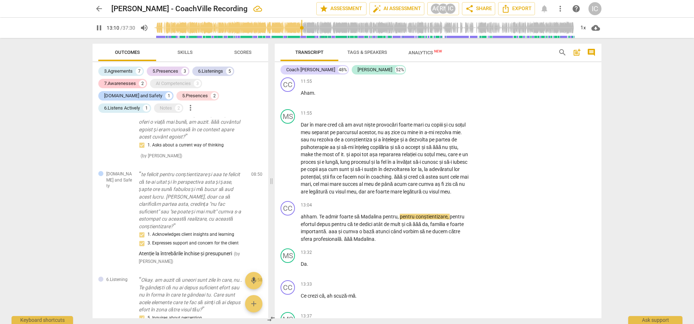
click at [102, 26] on span "pause" at bounding box center [99, 27] width 9 height 9
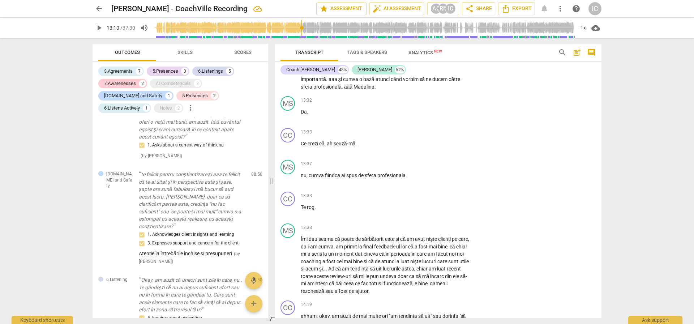
scroll to position [2896, 0]
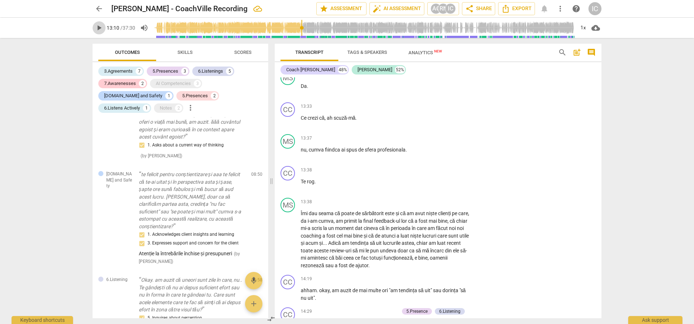
click at [101, 27] on span "play_arrow" at bounding box center [99, 27] width 9 height 9
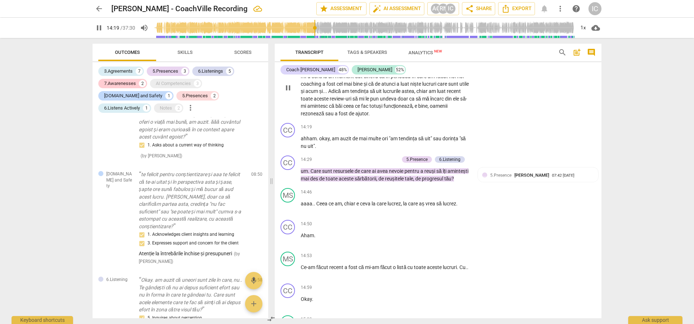
scroll to position [3063, 0]
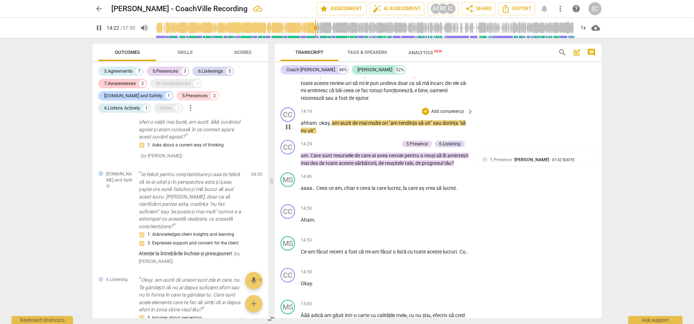
click at [450, 115] on p "Add competency" at bounding box center [447, 111] width 34 height 7
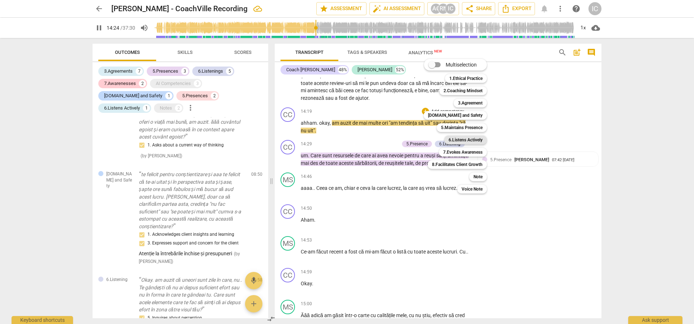
click at [464, 142] on b "6.Listens Actively" at bounding box center [465, 139] width 34 height 9
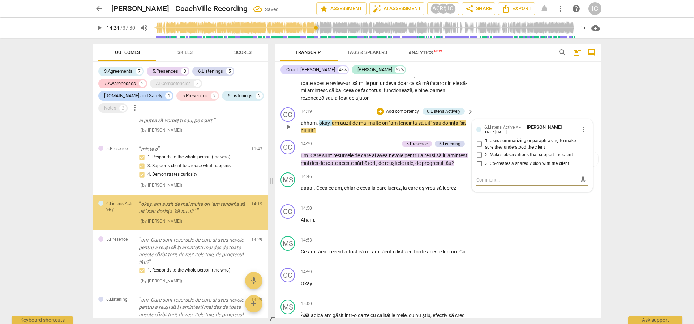
scroll to position [670, 0]
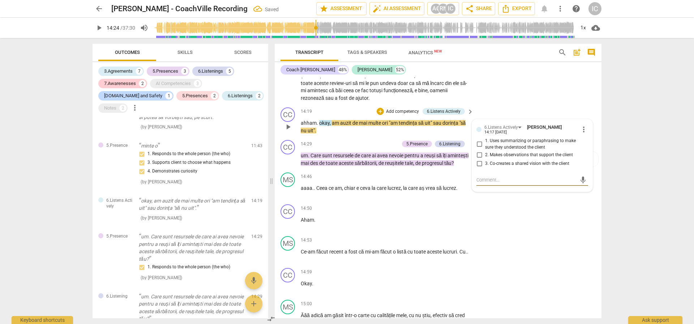
click at [508, 150] on span "1. Uses summarizing or paraphrasing to make sure they understood the client" at bounding box center [535, 144] width 100 height 13
click at [485, 148] on input "1. Uses summarizing or paraphrasing to make sure they understood the client" at bounding box center [479, 144] width 12 height 9
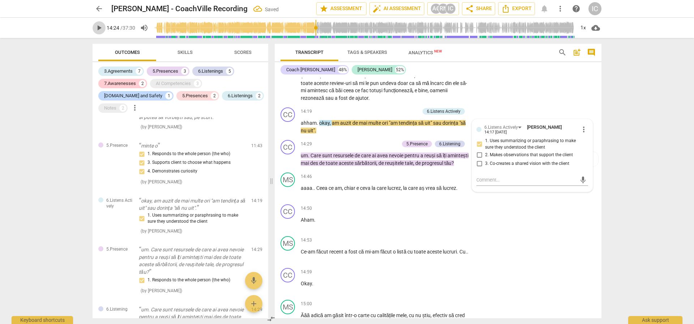
click at [95, 30] on span "play_arrow" at bounding box center [99, 27] width 9 height 9
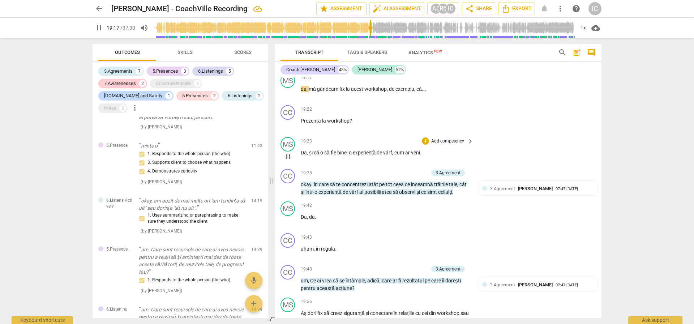
scroll to position [4118, 0]
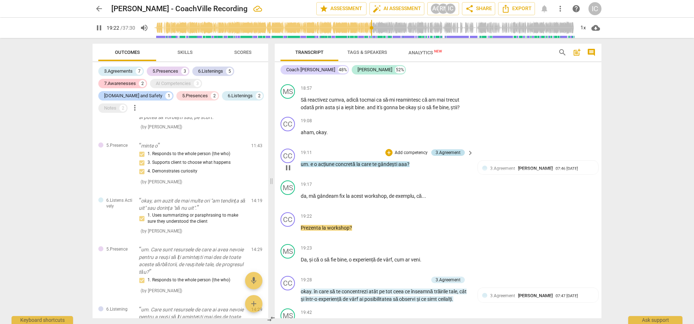
click at [450, 156] on div "3.Agreement" at bounding box center [447, 152] width 25 height 7
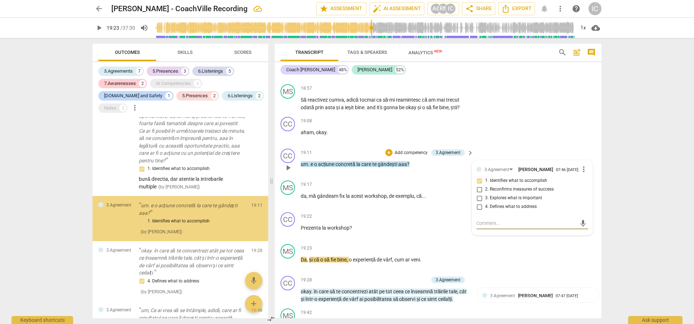
scroll to position [1016, 0]
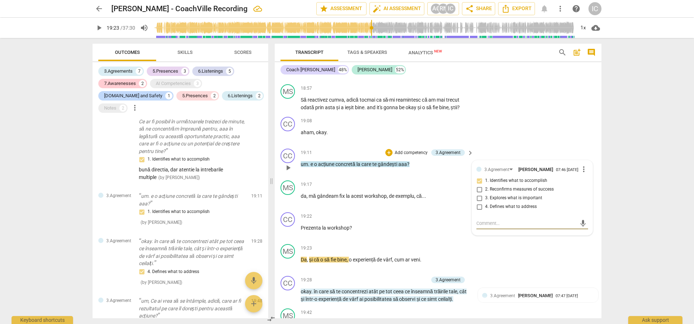
click at [508, 227] on textarea at bounding box center [526, 223] width 100 height 7
click at [509, 227] on textarea "atenție la întrebări închise" at bounding box center [526, 223] width 100 height 7
click at [516, 114] on div "MS play_arrow pause 18:57 + Add competency keyboard_arrow_right Să reactivez cu…" at bounding box center [438, 97] width 327 height 33
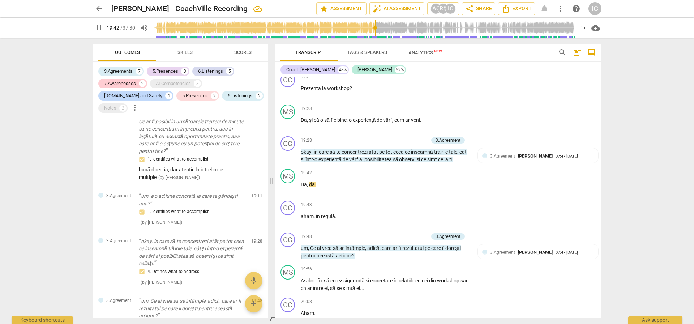
scroll to position [4259, 0]
click at [102, 25] on span "pause" at bounding box center [99, 27] width 9 height 9
click at [100, 31] on span "play_arrow" at bounding box center [99, 27] width 9 height 9
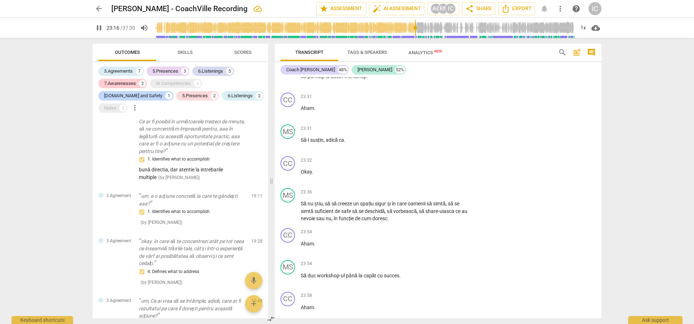
scroll to position [5328, 0]
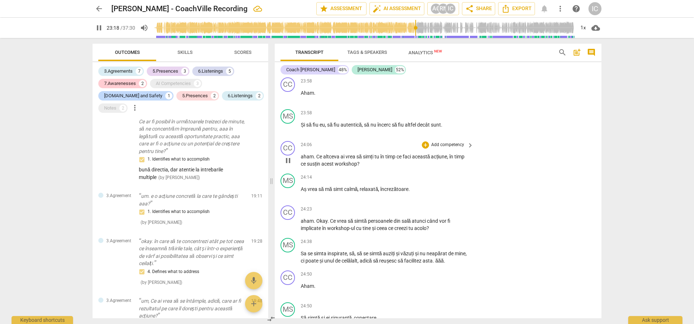
click at [458, 148] on p "Add competency" at bounding box center [447, 145] width 34 height 7
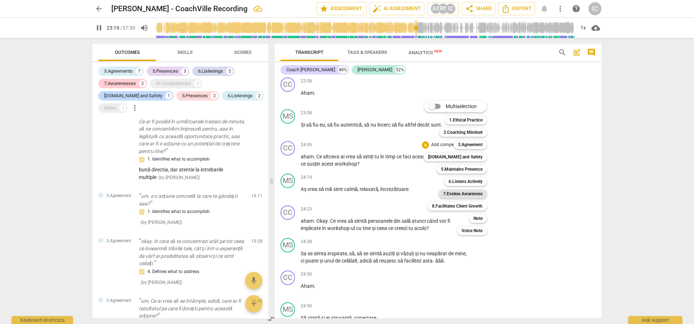
click at [471, 191] on b "7.Evokes Awareness" at bounding box center [462, 193] width 39 height 9
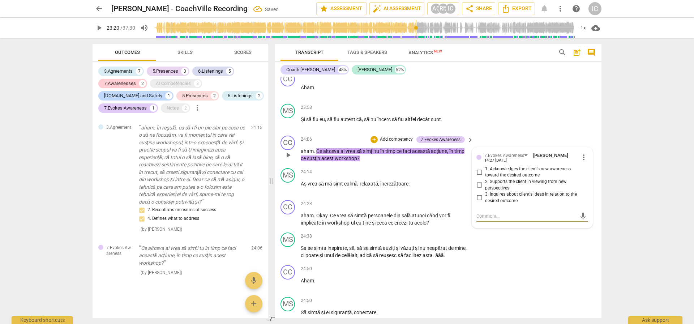
scroll to position [5337, 0]
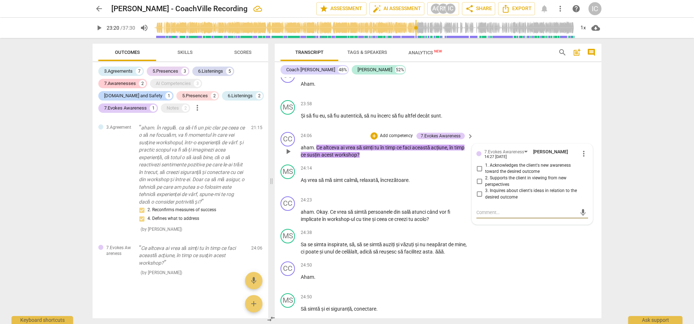
click at [480, 186] on input "2. Supports the client in viewing from new perspectives" at bounding box center [479, 181] width 12 height 9
click at [101, 27] on span "play_arrow" at bounding box center [99, 27] width 9 height 9
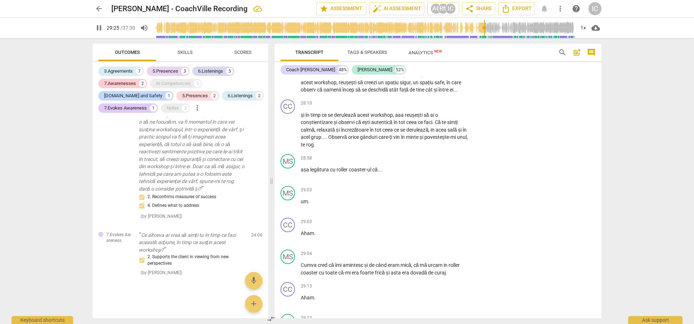
scroll to position [6361, 0]
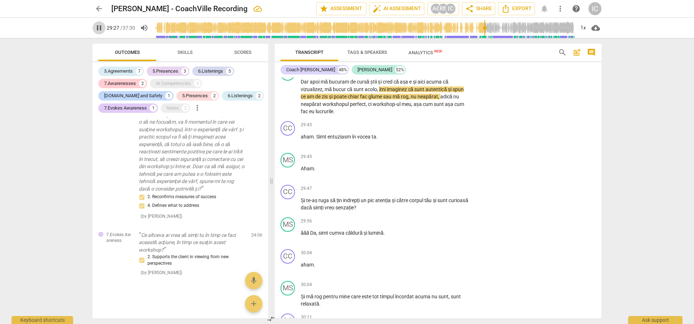
click at [103, 27] on span "pause" at bounding box center [99, 27] width 9 height 9
click at [98, 23] on button "play_arrow" at bounding box center [98, 27] width 13 height 13
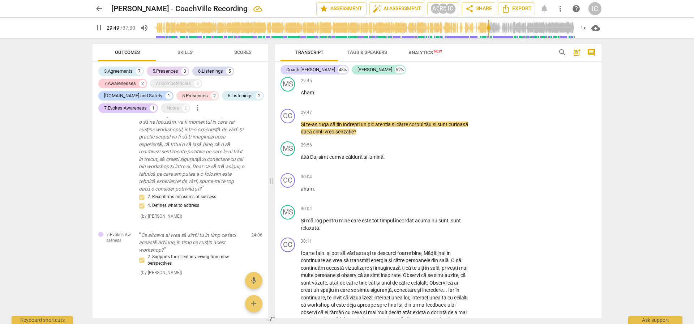
scroll to position [6435, 0]
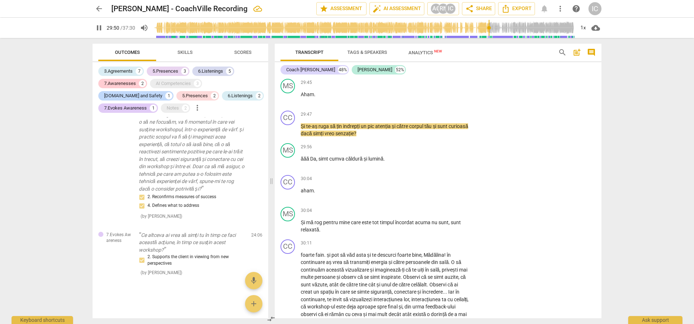
click at [424, 55] on div "+" at bounding box center [425, 50] width 7 height 7
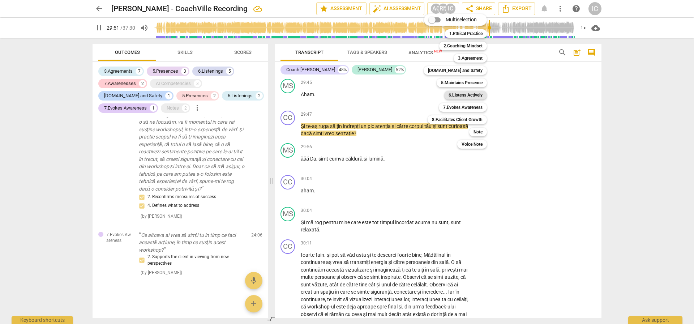
click at [474, 96] on b "6.Listens Actively" at bounding box center [465, 95] width 34 height 9
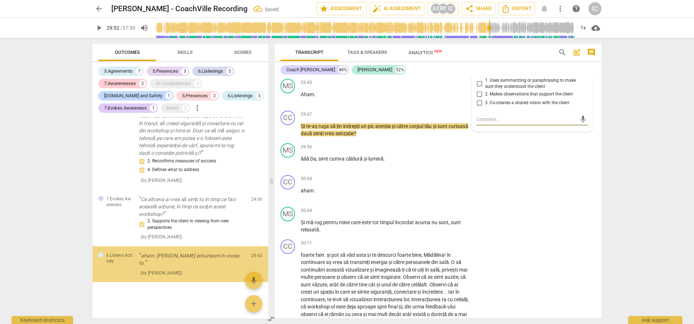
scroll to position [1359, 0]
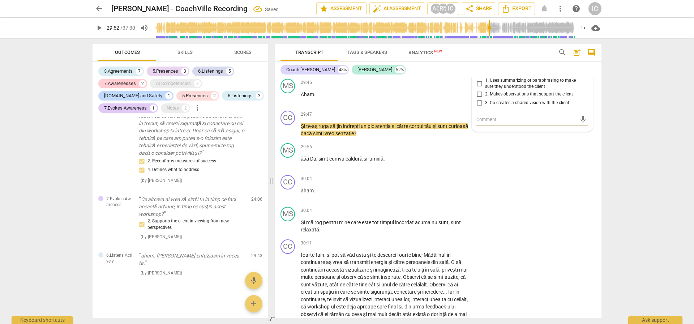
click at [514, 123] on textarea at bounding box center [526, 119] width 100 height 7
click at [579, 127] on span "send" at bounding box center [583, 123] width 8 height 8
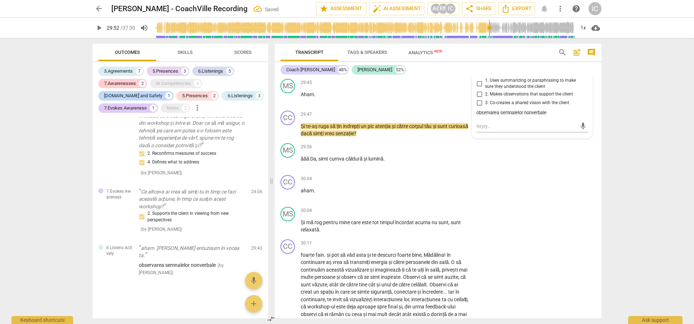
click at [102, 27] on span "play_arrow" at bounding box center [99, 27] width 9 height 9
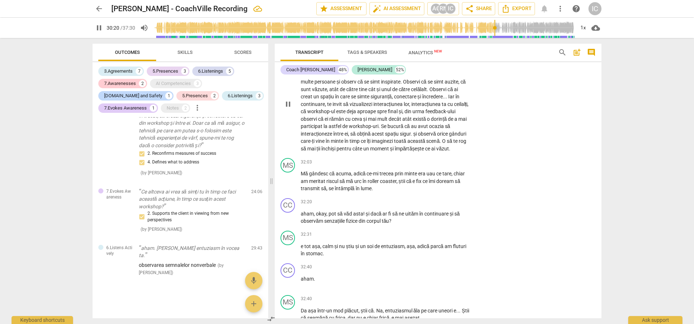
scroll to position [6632, 0]
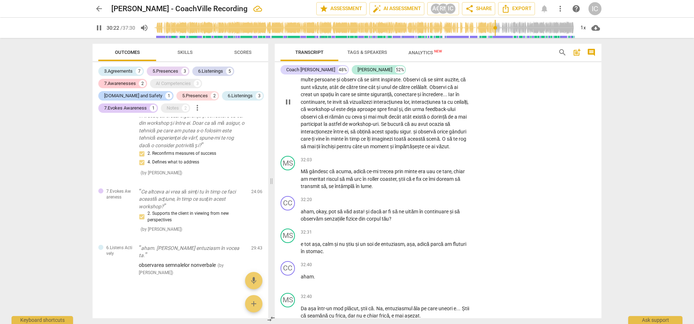
click at [314, 75] on span "continuăm" at bounding box center [313, 72] width 25 height 6
click at [375, 214] on span "dacă" at bounding box center [376, 211] width 12 height 6
click at [382, 223] on div "32:20 + Add competency keyboard_arrow_right aham , okay , pot să văd asta ! și …" at bounding box center [387, 209] width 173 height 27
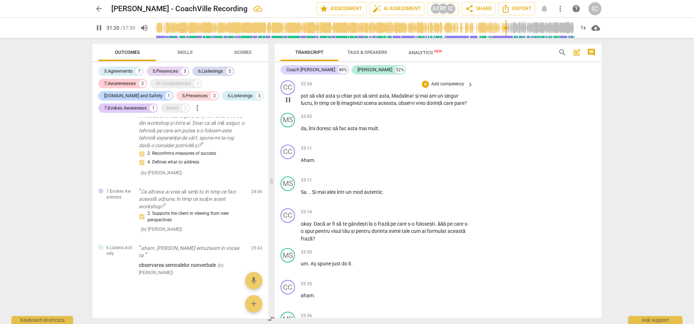
scroll to position [6951, 0]
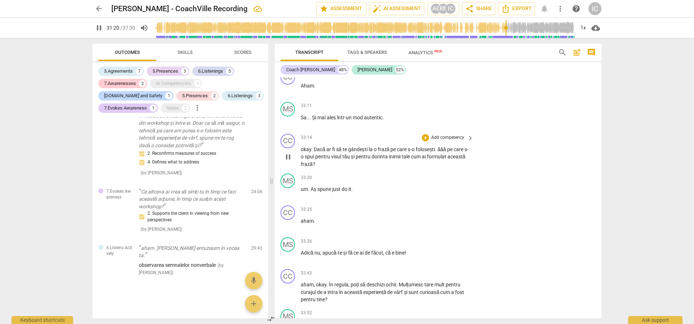
click at [392, 152] on span "pe" at bounding box center [393, 149] width 7 height 6
click at [516, 30] on input "range" at bounding box center [364, 27] width 421 height 23
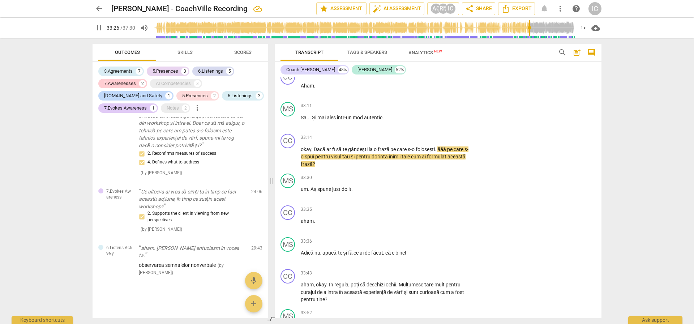
drag, startPoint x: 516, startPoint y: 29, endPoint x: 529, endPoint y: 31, distance: 12.8
click at [529, 31] on input "range" at bounding box center [364, 27] width 421 height 23
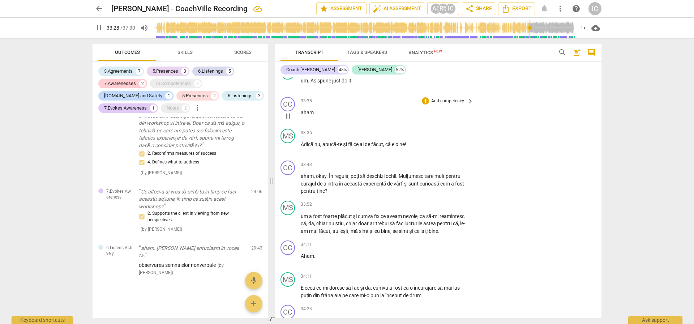
scroll to position [7121, 0]
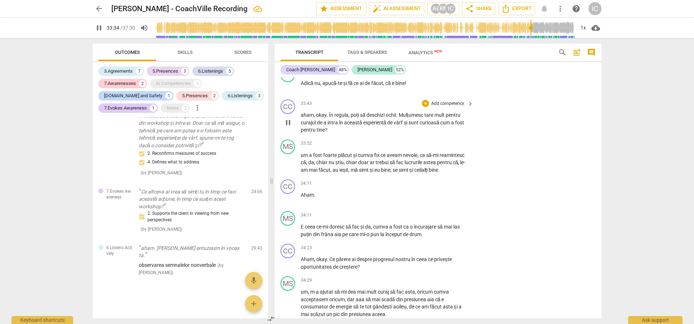
click at [461, 107] on p "Add competency" at bounding box center [447, 103] width 34 height 7
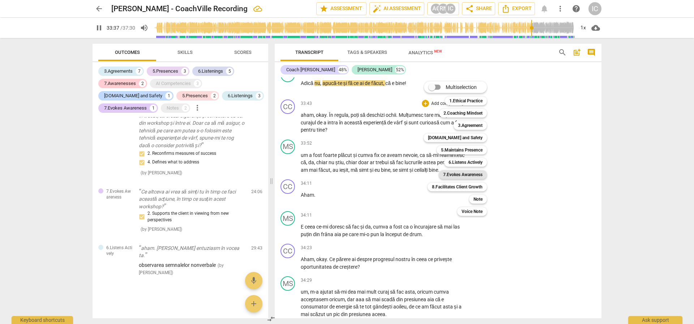
click at [467, 172] on b "7.Evokes Awareness" at bounding box center [462, 174] width 39 height 9
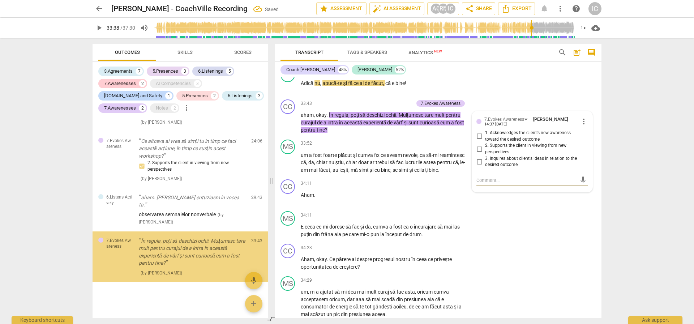
scroll to position [1416, 0]
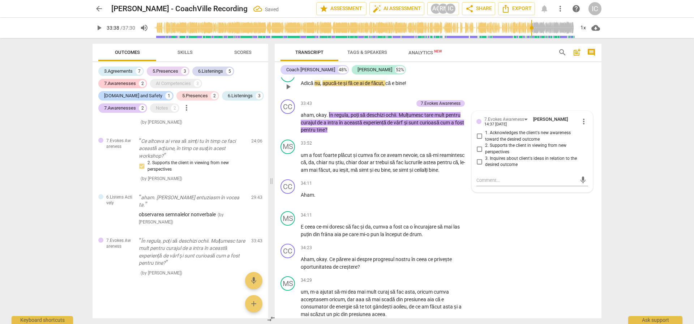
click at [577, 96] on div "MS play_arrow pause 33:36 + Add competency keyboard_arrow_right Adică nu , apuc…" at bounding box center [438, 81] width 327 height 32
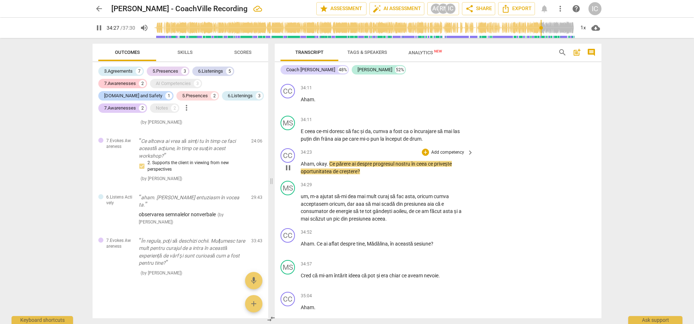
scroll to position [7246, 0]
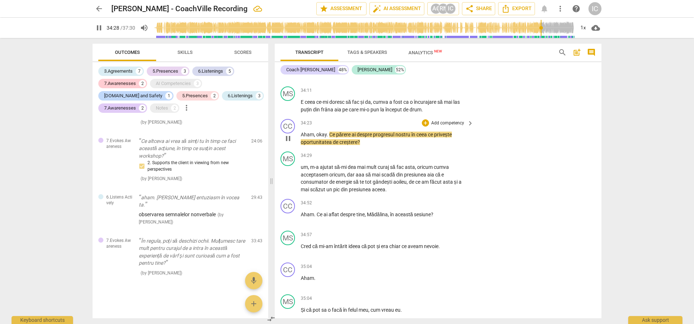
click at [451, 126] on p "Add competency" at bounding box center [447, 123] width 34 height 7
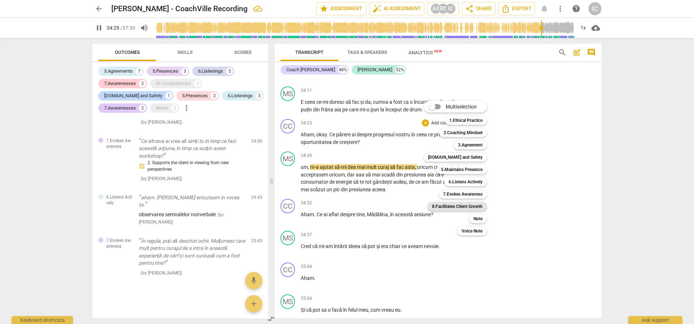
click at [461, 208] on b "8.Facilitates Client Growth" at bounding box center [457, 206] width 51 height 9
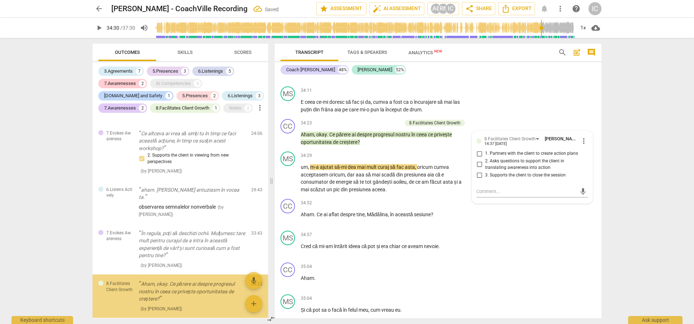
scroll to position [1459, 0]
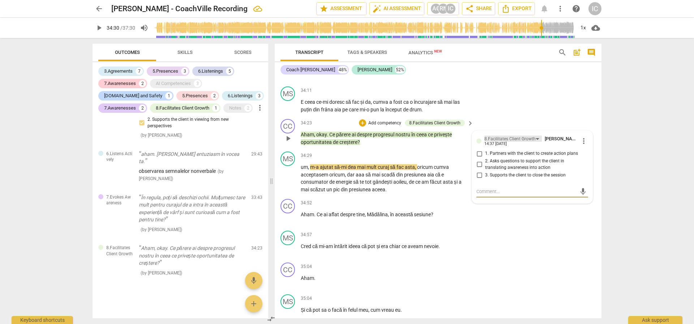
click at [502, 142] on div "8.Facilitates Client Growth" at bounding box center [509, 138] width 51 height 7
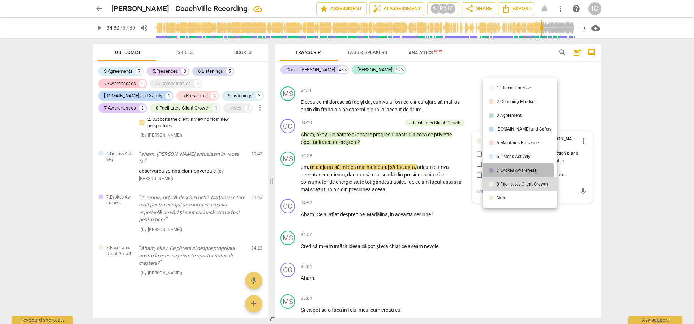
click at [507, 171] on div "7.Evokes Awareness" at bounding box center [516, 170] width 40 height 4
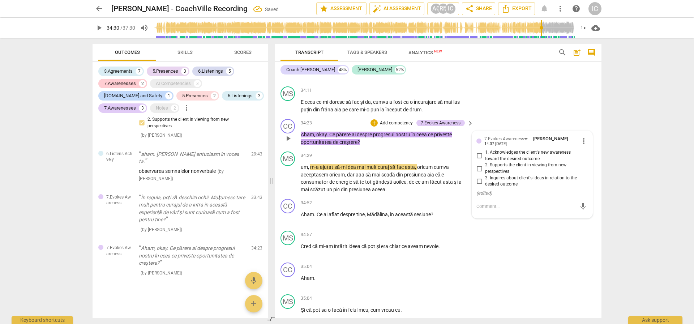
click at [479, 185] on input "3. Inquires about client's ideas in relation to the desired outcome" at bounding box center [479, 181] width 12 height 9
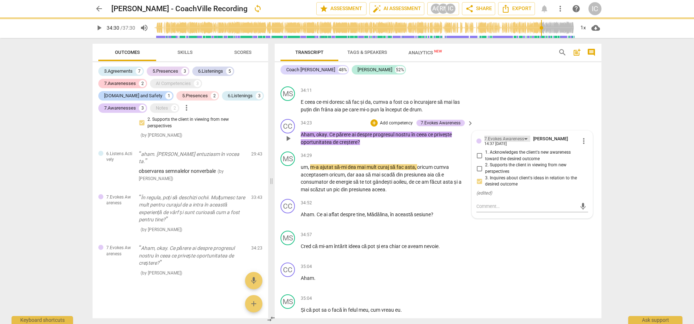
click at [508, 142] on div "7.Evokes Awareness" at bounding box center [504, 138] width 40 height 7
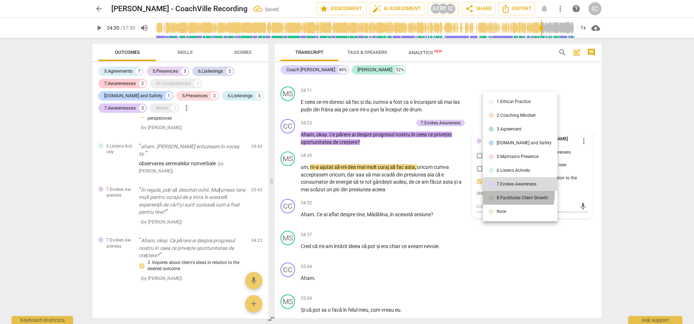
click at [508, 194] on li "8.Facilitates Client Growth" at bounding box center [520, 198] width 74 height 14
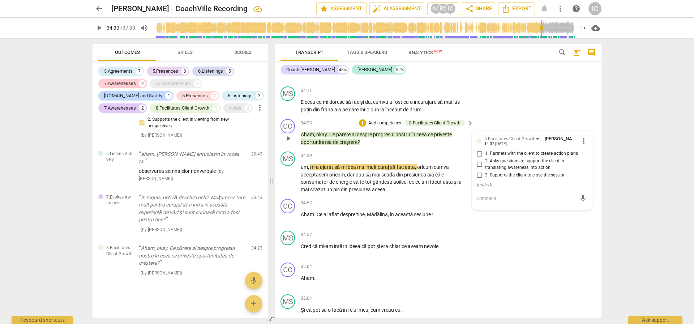
click at [515, 171] on span "2. Asks questions to support the client in translating awareness into action" at bounding box center [535, 164] width 100 height 13
click at [485, 169] on input "2. Asks questions to support the client in translating awareness into action" at bounding box center [479, 164] width 12 height 9
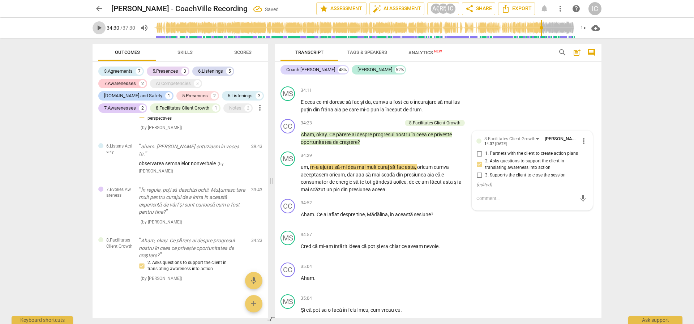
click at [99, 29] on span "play_arrow" at bounding box center [99, 27] width 9 height 9
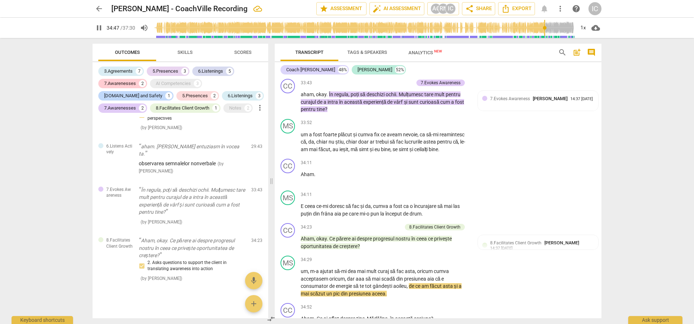
scroll to position [7392, 0]
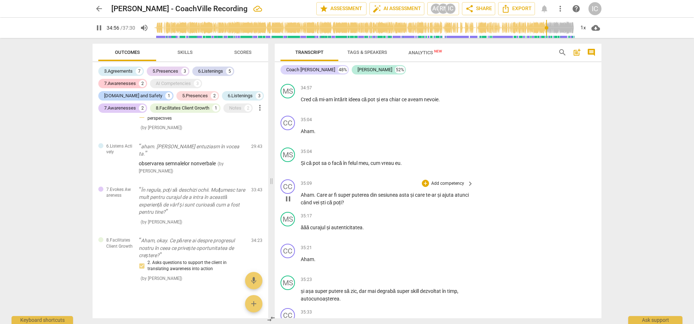
click at [457, 187] on p "Add competency" at bounding box center [447, 183] width 34 height 7
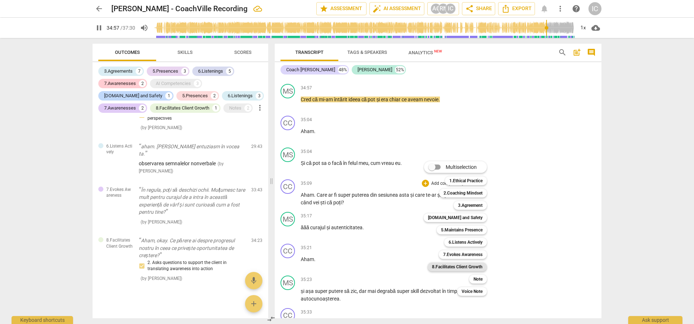
click at [460, 269] on b "8.Facilitates Client Growth" at bounding box center [457, 266] width 51 height 9
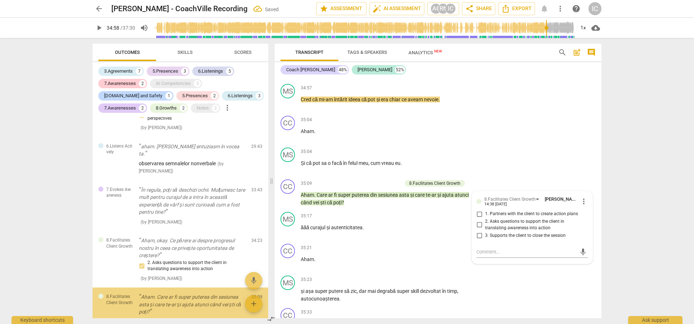
scroll to position [1516, 0]
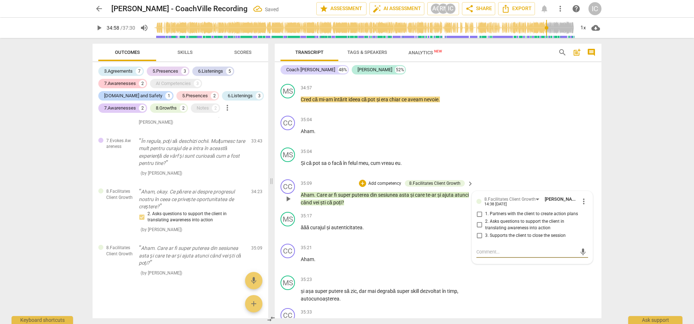
click at [517, 231] on span "2. Asks questions to support the client in translating awareness into action" at bounding box center [535, 224] width 100 height 13
click at [485, 229] on input "2. Asks questions to support the client in translating awareness into action" at bounding box center [479, 224] width 12 height 9
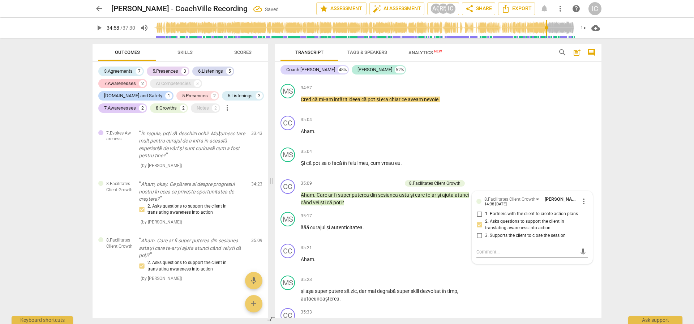
click at [99, 31] on span "play_arrow" at bounding box center [99, 27] width 9 height 9
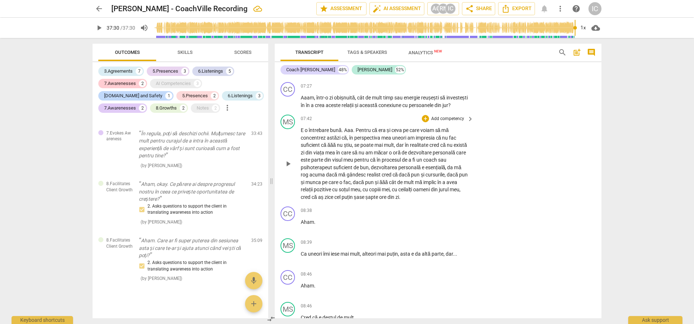
scroll to position [1270, 0]
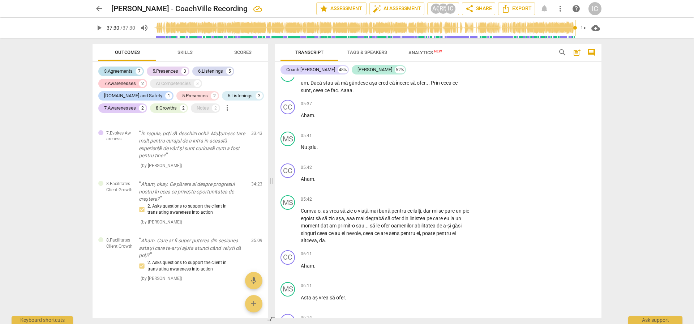
click at [121, 68] on div "3.Agreements" at bounding box center [118, 71] width 29 height 7
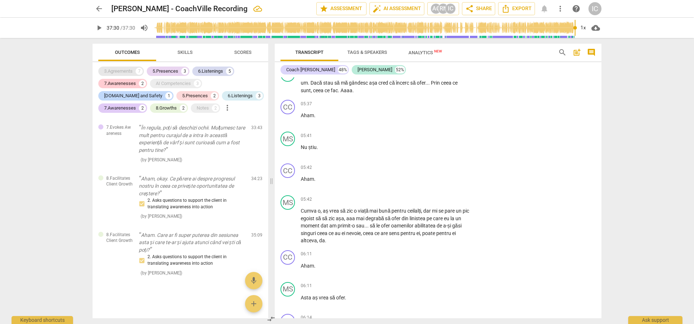
scroll to position [1014, 0]
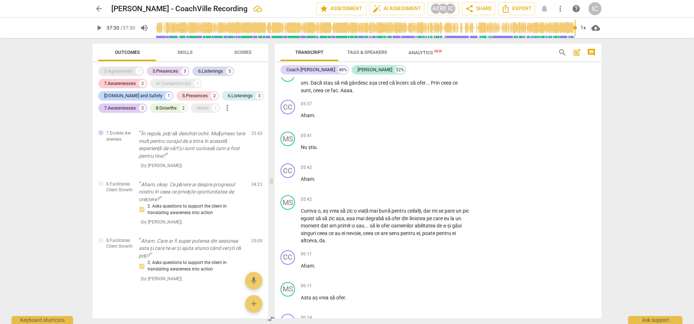
click at [124, 74] on div "3.Agreements" at bounding box center [118, 71] width 29 height 7
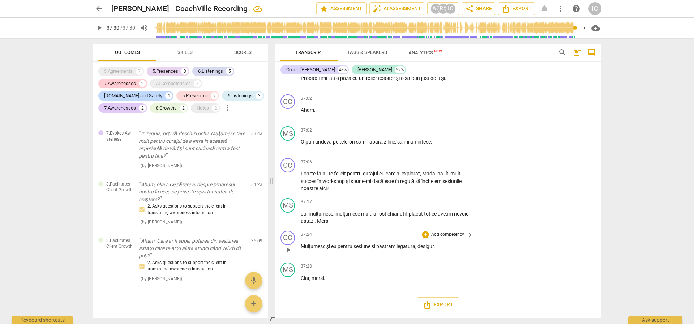
scroll to position [8129, 0]
